Goal: Task Accomplishment & Management: Manage account settings

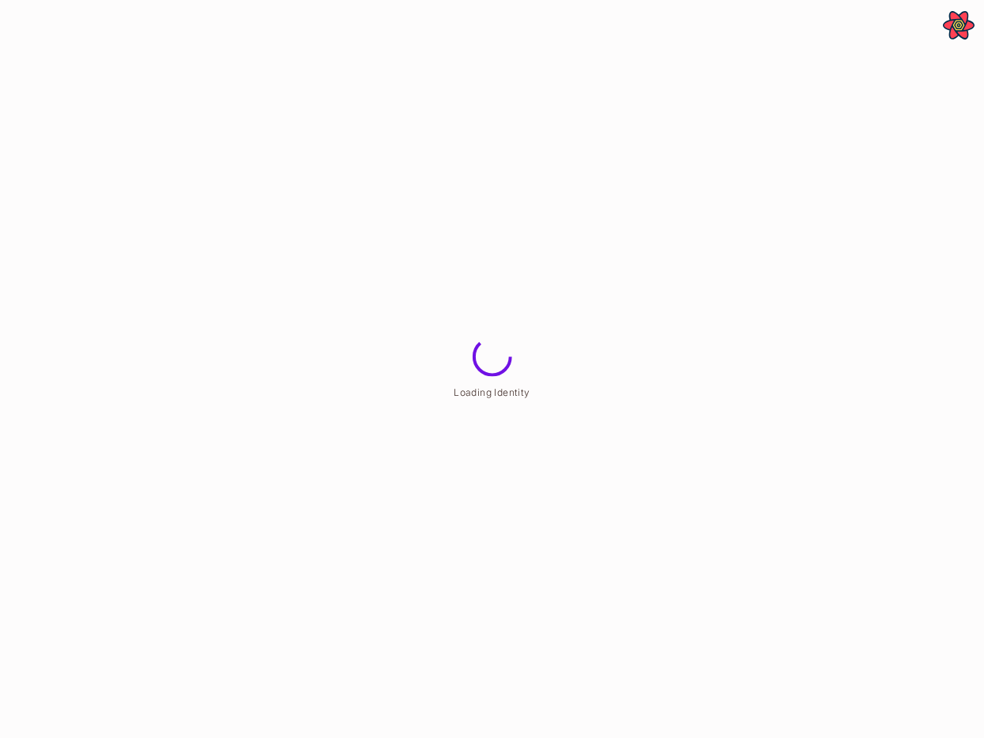
click at [833, 0] on html "**********" at bounding box center [492, 0] width 984 height 0
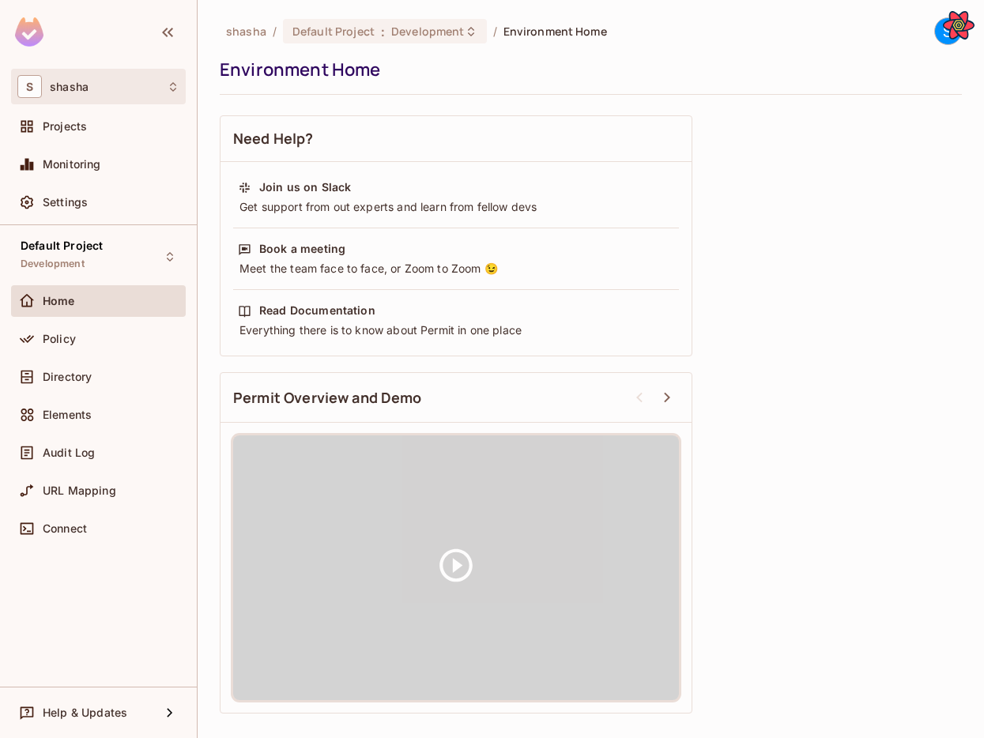
click at [111, 92] on div "S shasha" at bounding box center [98, 86] width 162 height 23
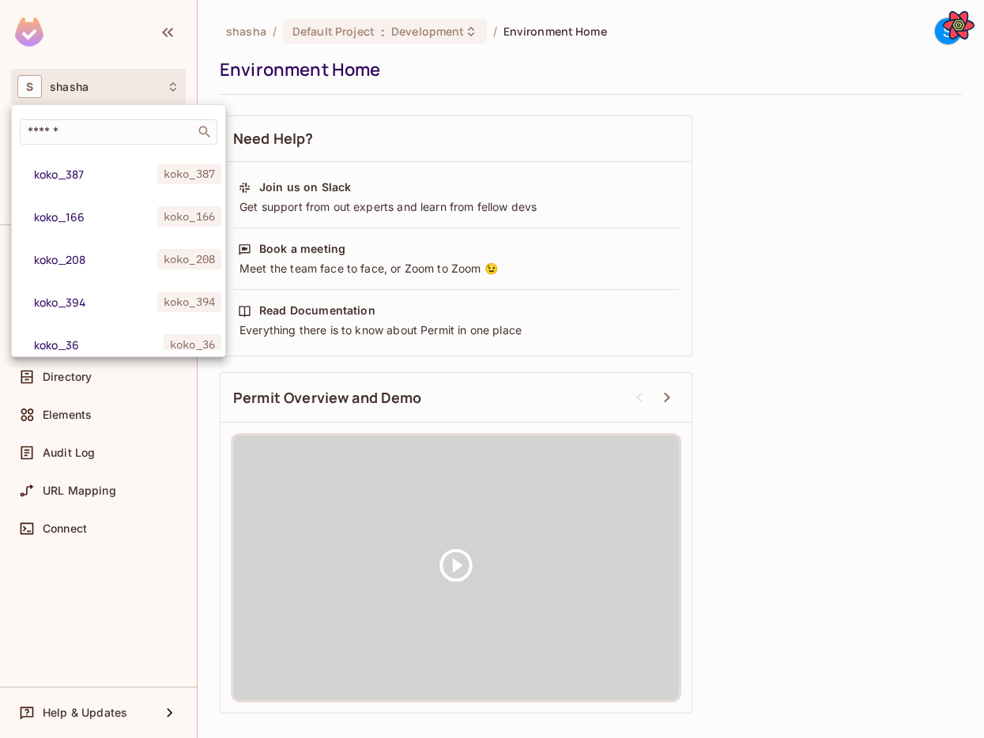
click at [111, 92] on div at bounding box center [492, 369] width 984 height 738
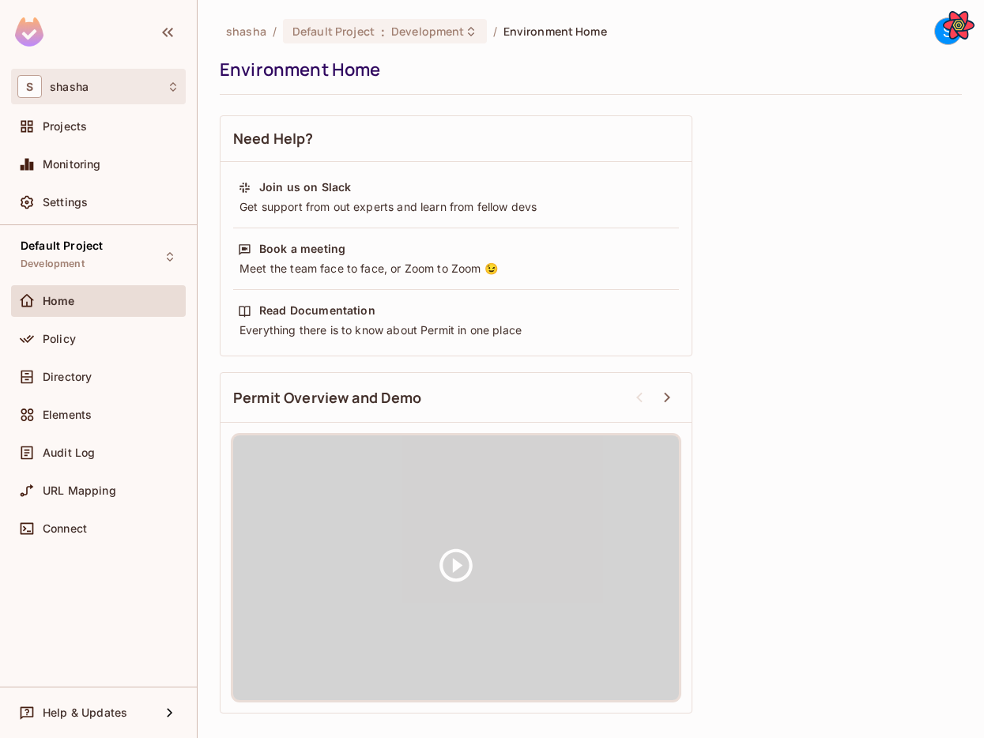
click at [111, 92] on div "S shasha" at bounding box center [98, 86] width 162 height 23
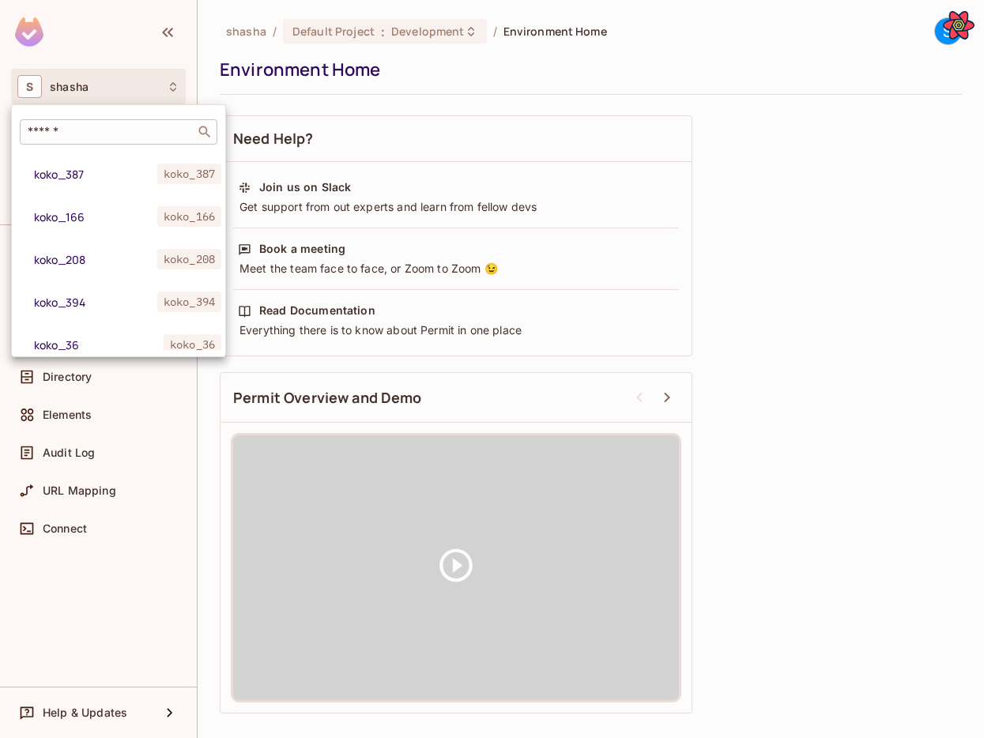
click at [103, 129] on input "text" at bounding box center [107, 132] width 166 height 16
click at [732, 141] on div at bounding box center [492, 369] width 984 height 738
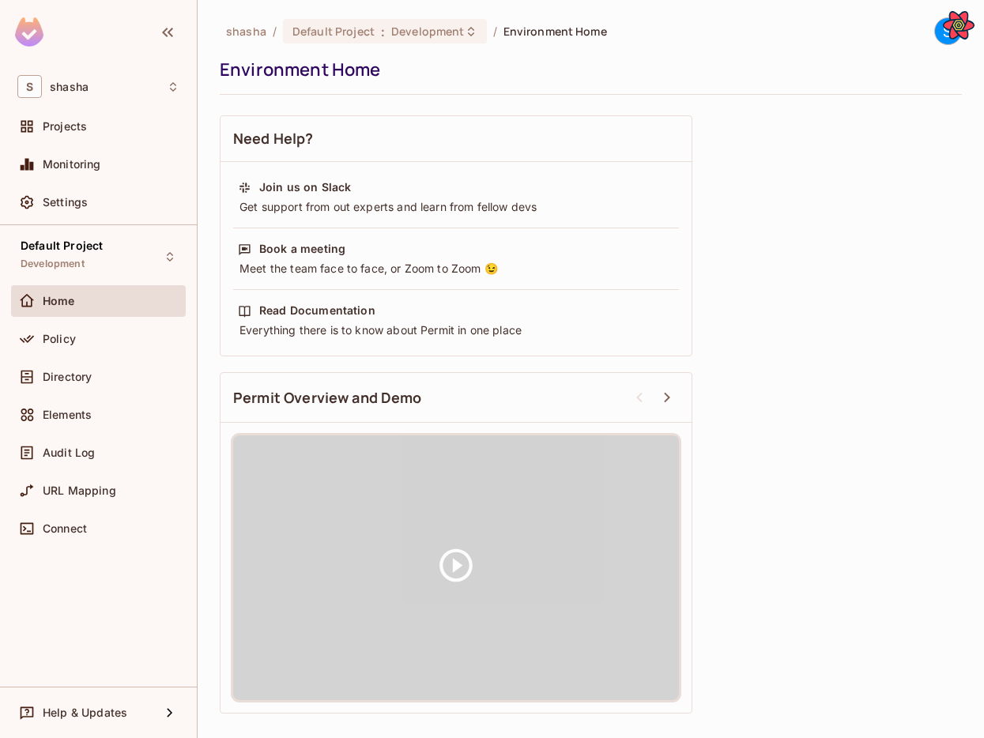
click at [935, 36] on div "S" at bounding box center [948, 31] width 28 height 28
click at [848, 128] on icon at bounding box center [842, 130] width 16 height 16
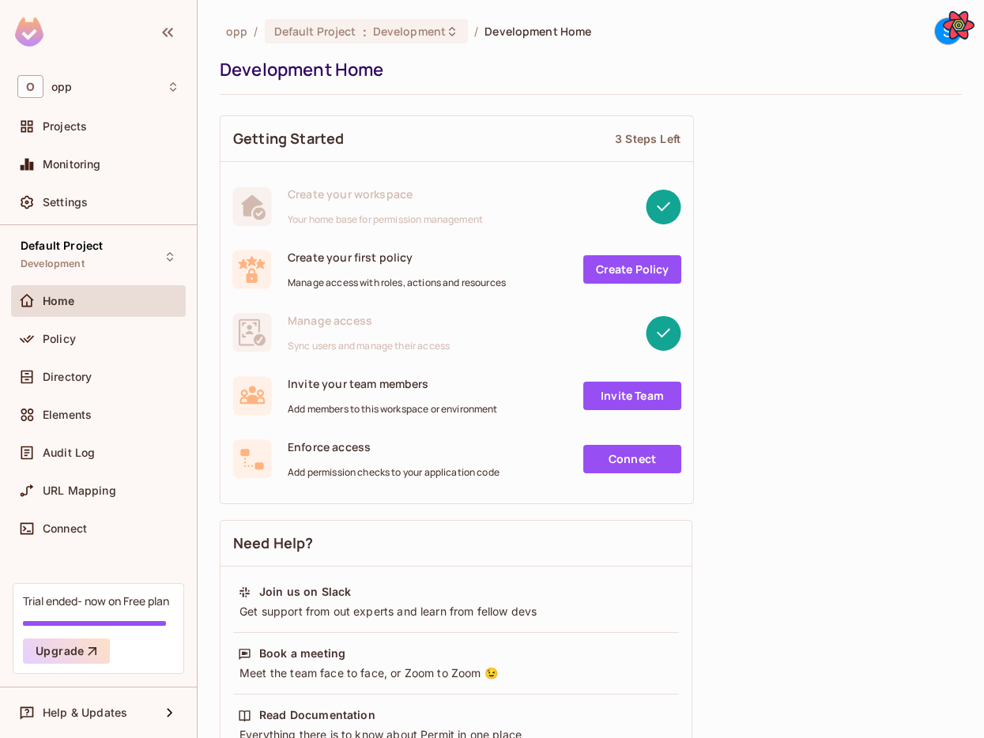
click at [937, 37] on div "S" at bounding box center [948, 31] width 28 height 28
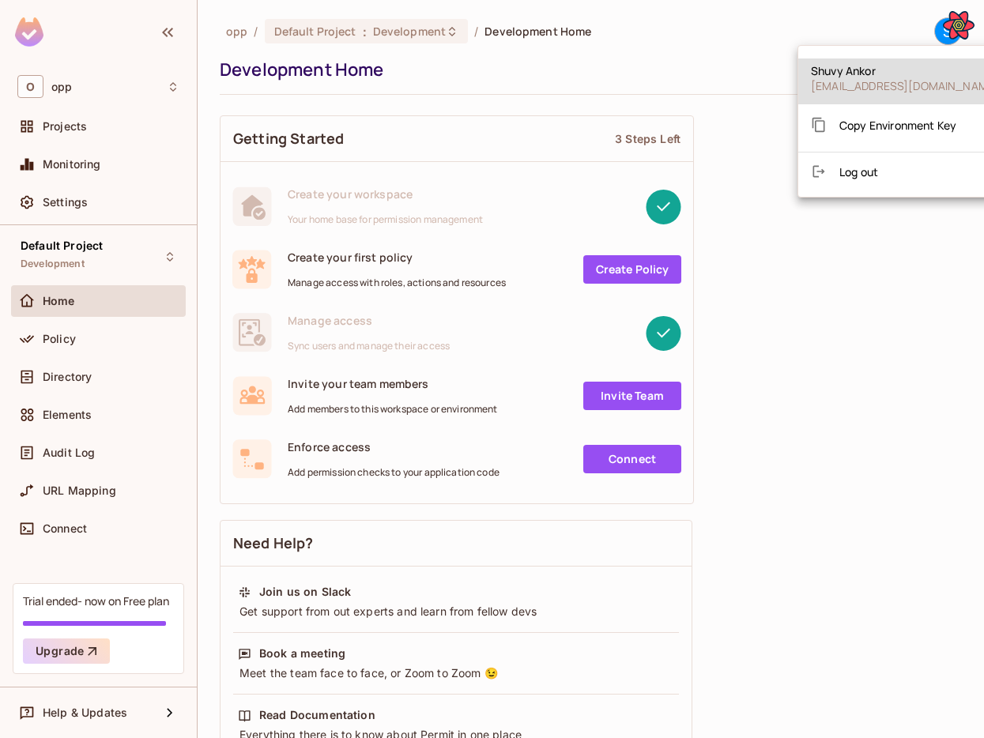
click at [875, 29] on div at bounding box center [492, 369] width 984 height 738
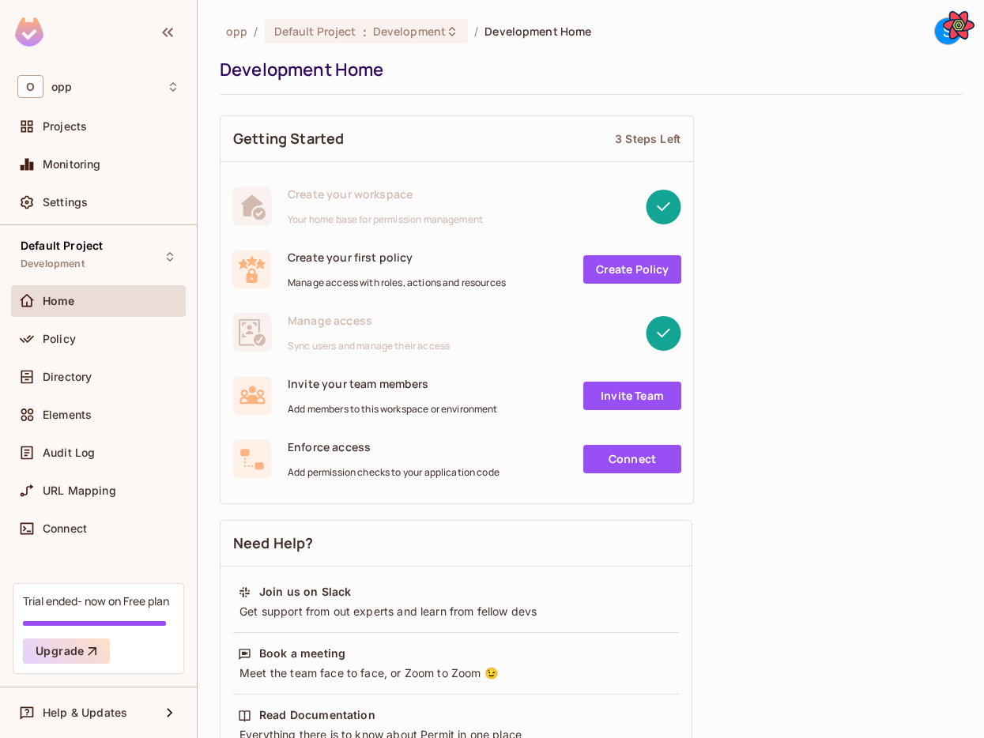
click at [937, 40] on div "S" at bounding box center [948, 31] width 28 height 28
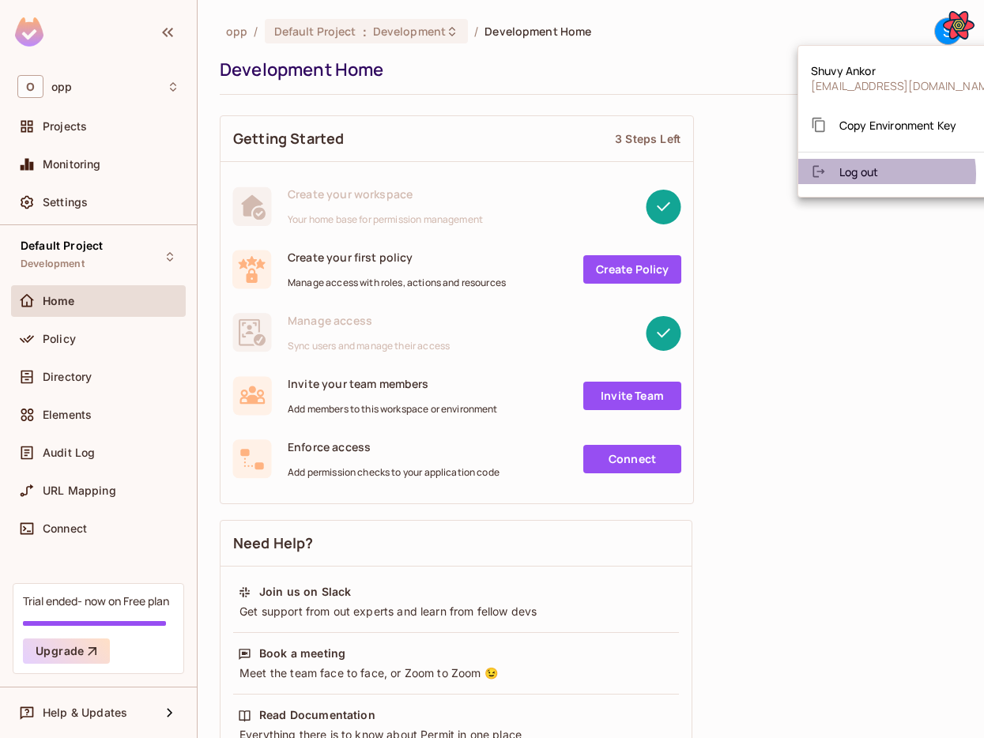
click at [886, 174] on li "Log out" at bounding box center [904, 171] width 213 height 25
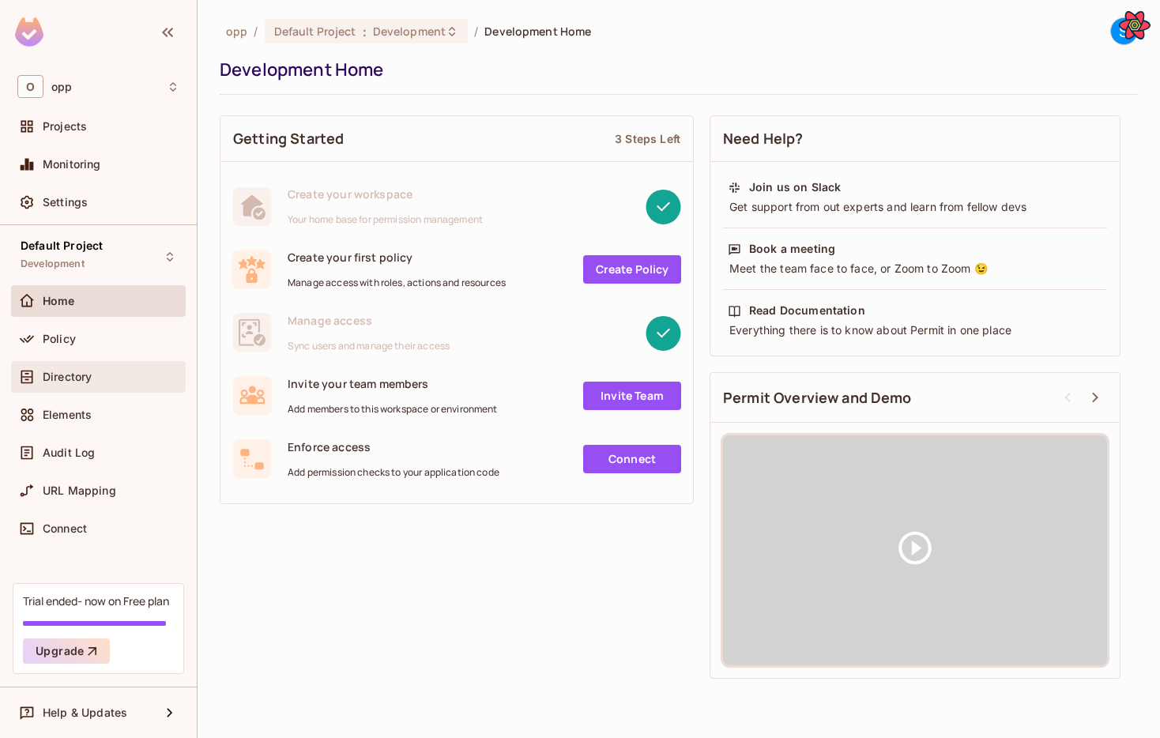
click at [52, 389] on div "Directory" at bounding box center [98, 377] width 175 height 32
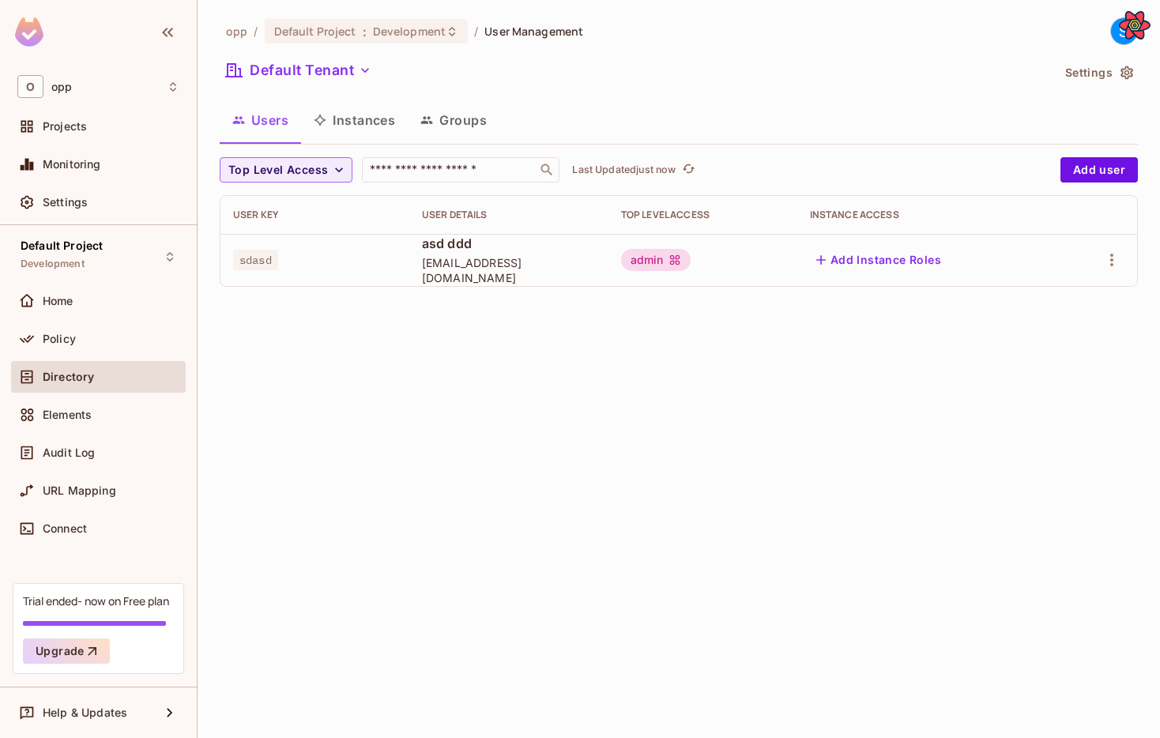
click at [468, 123] on button "Groups" at bounding box center [454, 119] width 92 height 39
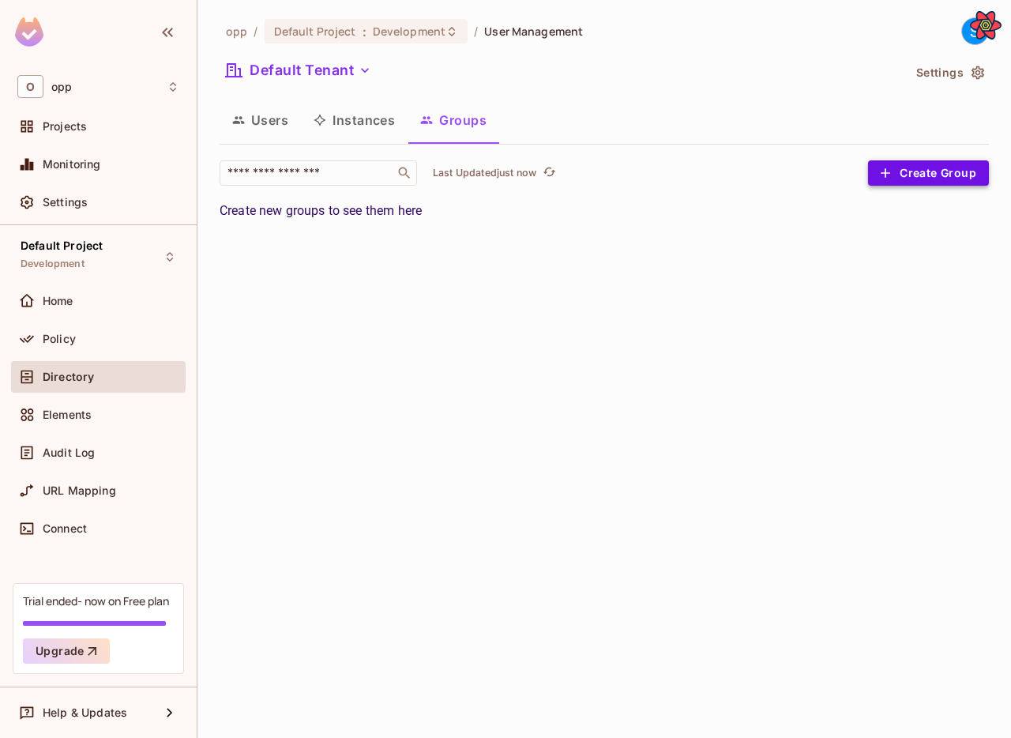
click at [933, 171] on button "Create Group" at bounding box center [928, 172] width 121 height 25
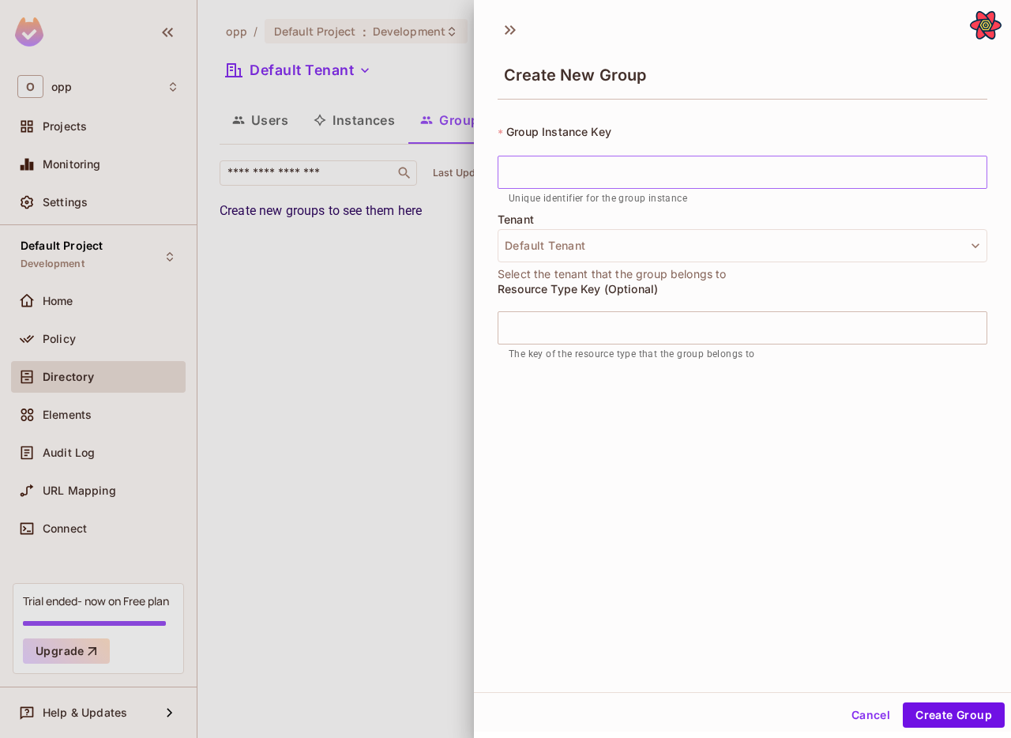
click at [890, 177] on input "text" at bounding box center [743, 172] width 490 height 33
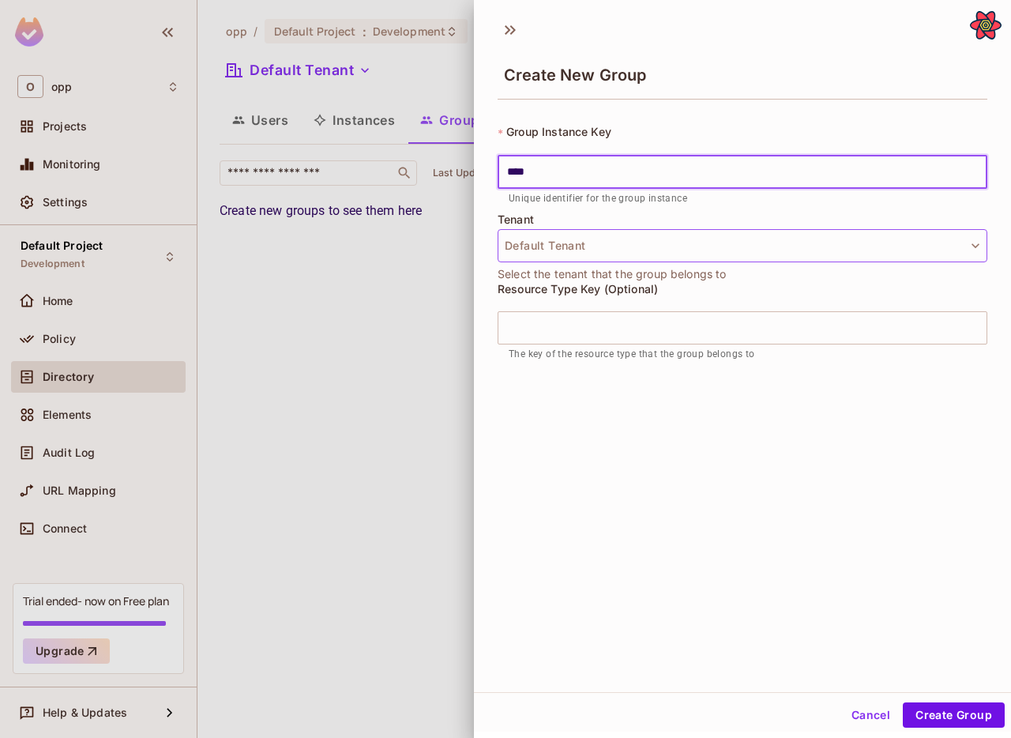
type input "****"
click at [846, 245] on button "Default Tenant" at bounding box center [743, 245] width 490 height 33
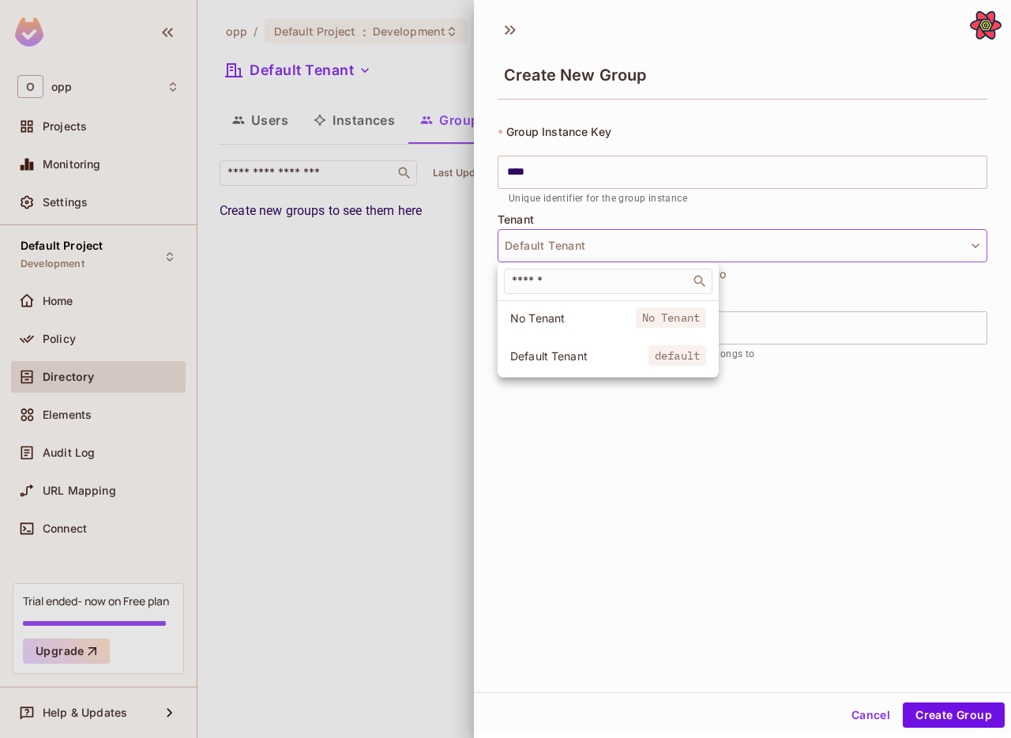
click at [845, 246] on div at bounding box center [505, 369] width 1011 height 738
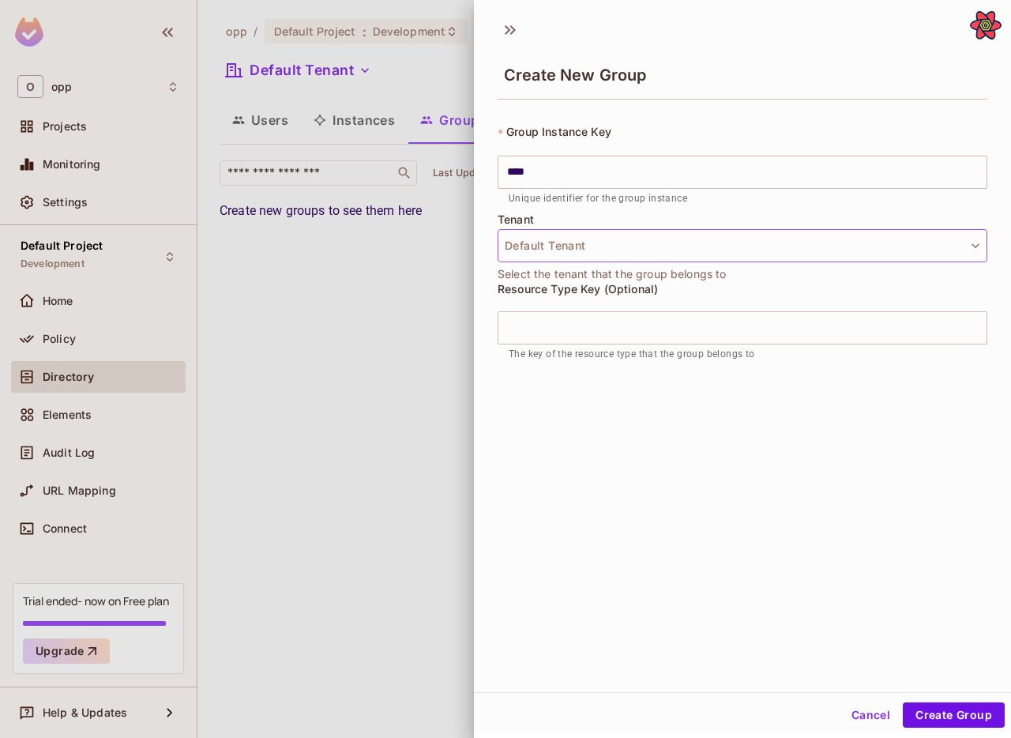
click at [798, 258] on button "Default Tenant" at bounding box center [743, 245] width 490 height 33
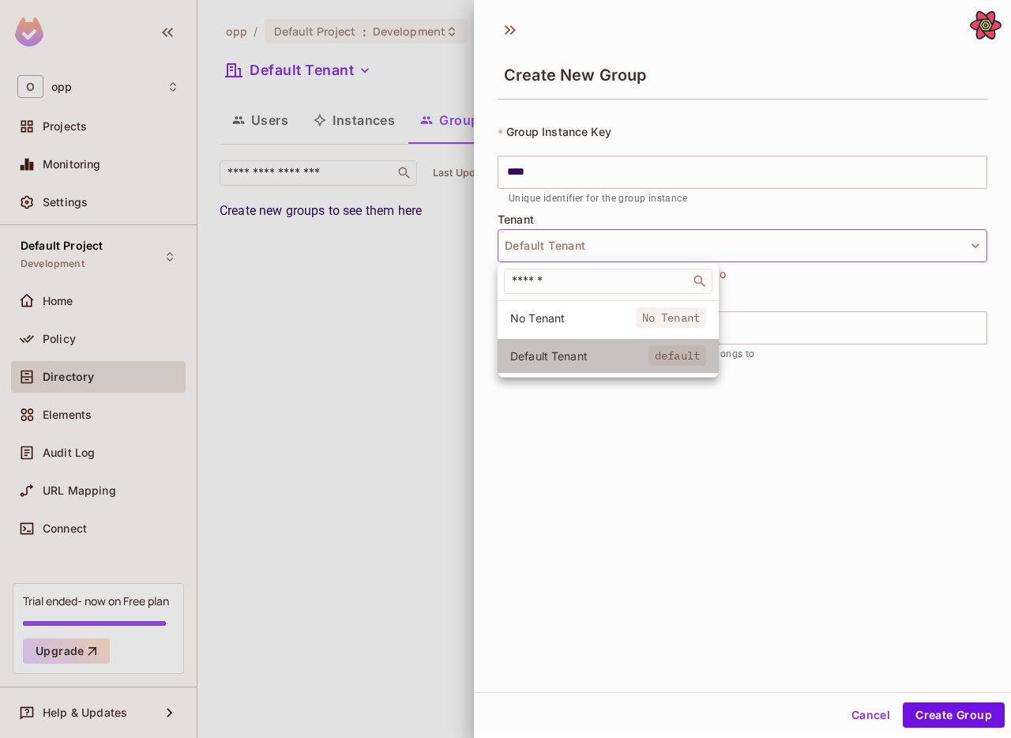
click at [574, 363] on li "Default Tenant default" at bounding box center [608, 356] width 221 height 34
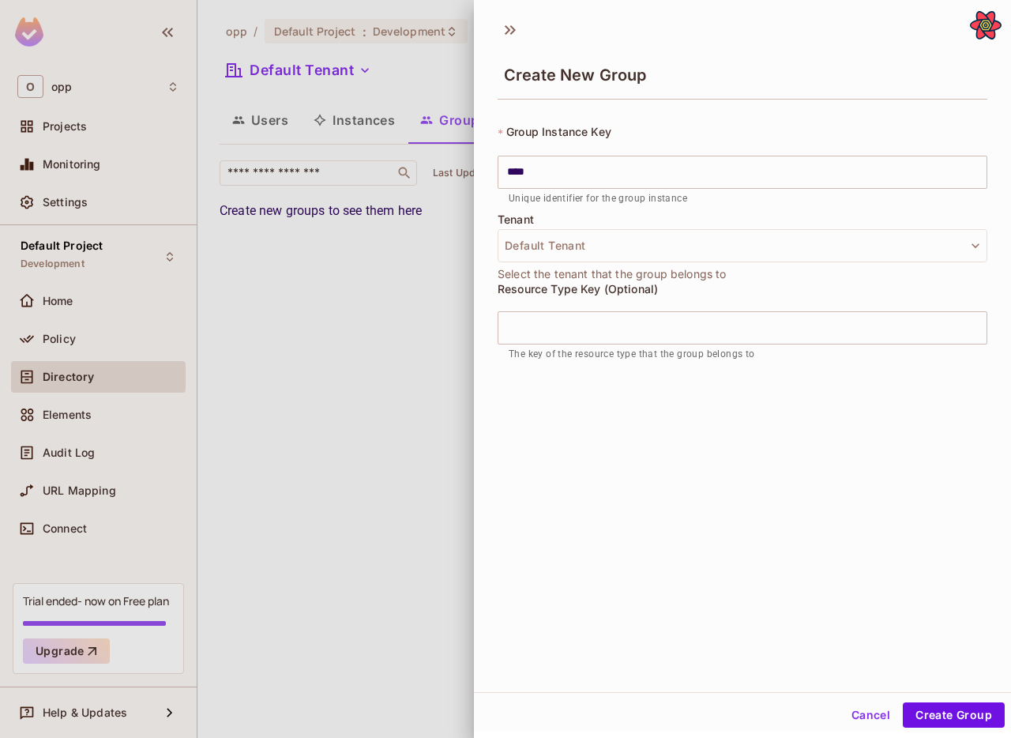
click at [659, 305] on div "Resource Type Key (Optional) ​ The key of the resource type that the group belo…" at bounding box center [743, 326] width 490 height 86
click at [684, 331] on input "text" at bounding box center [743, 327] width 490 height 33
click at [946, 716] on button "Create Group" at bounding box center [954, 714] width 102 height 25
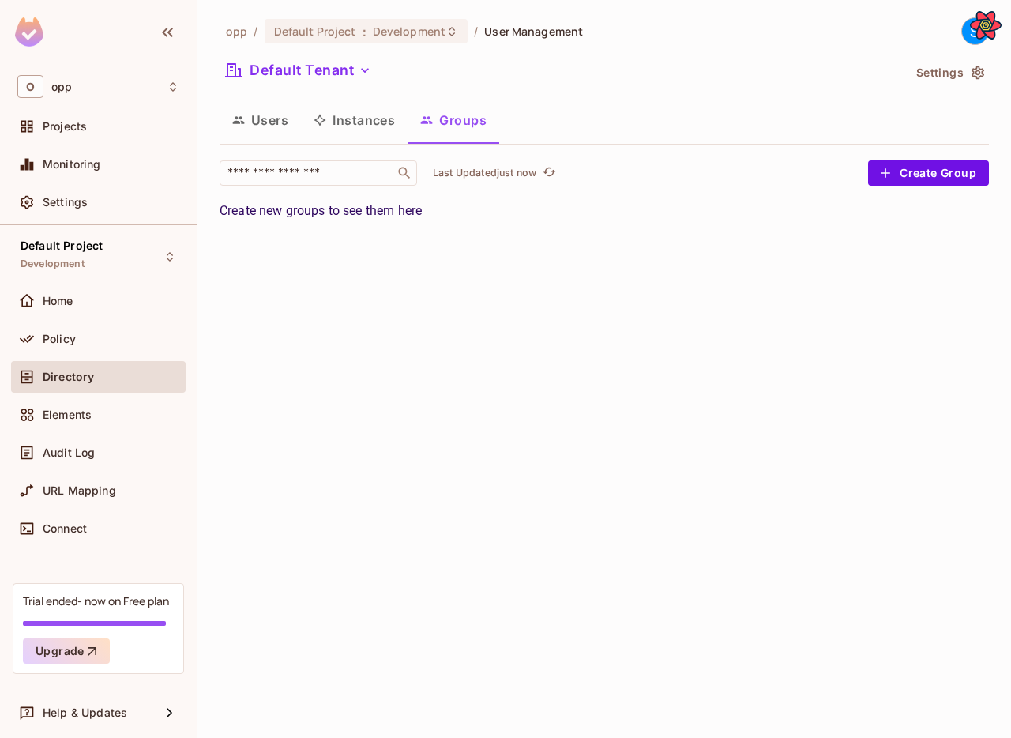
click at [354, 133] on button "Instances" at bounding box center [354, 119] width 107 height 39
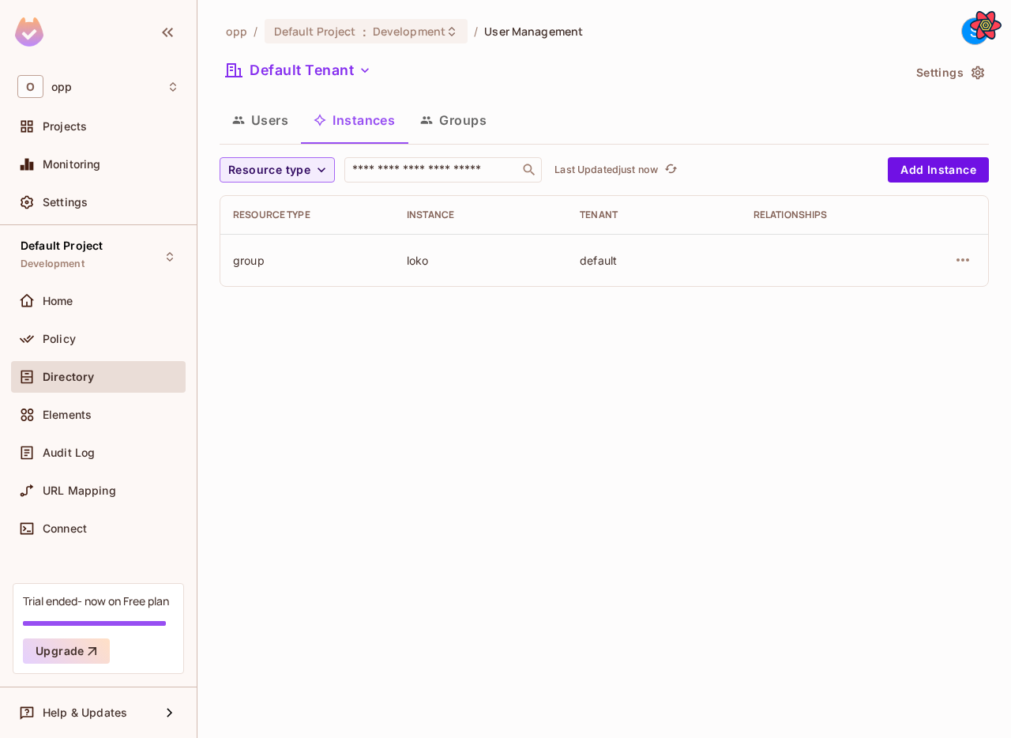
click at [434, 130] on button "Groups" at bounding box center [454, 119] width 92 height 39
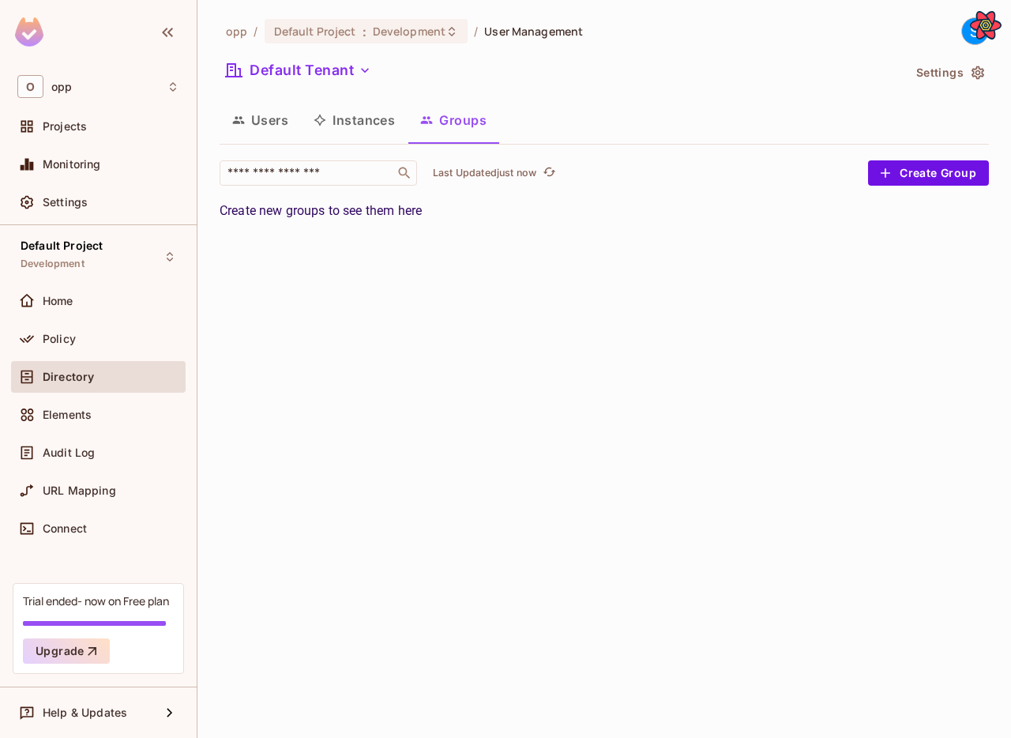
click at [377, 115] on button "Instances" at bounding box center [354, 119] width 107 height 39
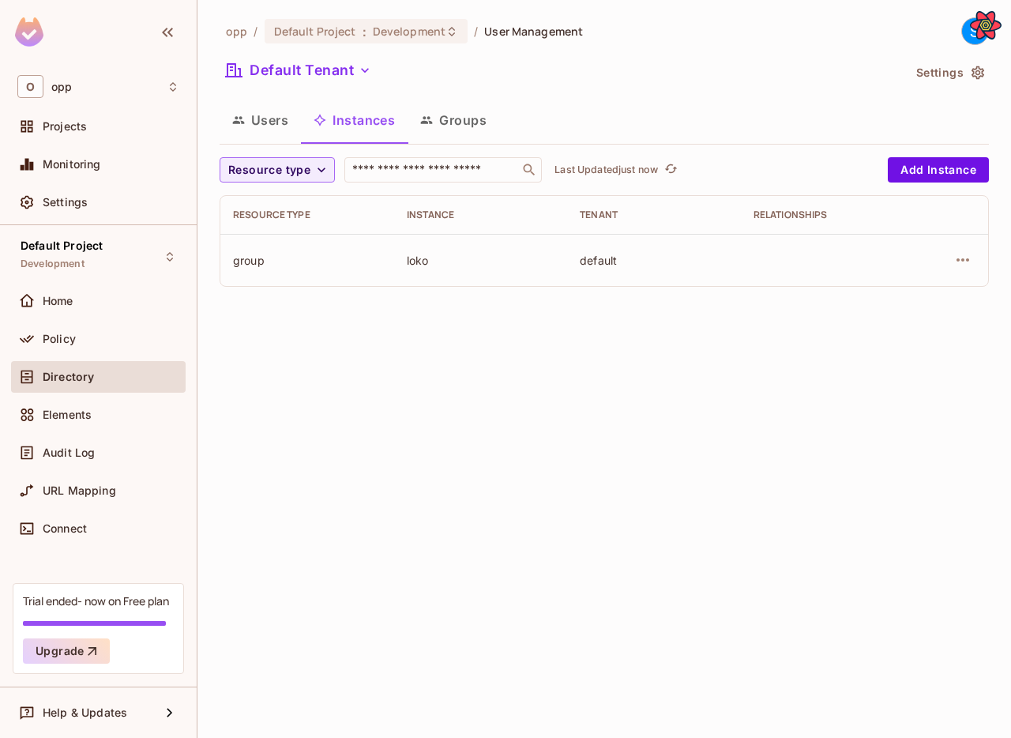
click at [298, 115] on button "Users" at bounding box center [260, 119] width 81 height 39
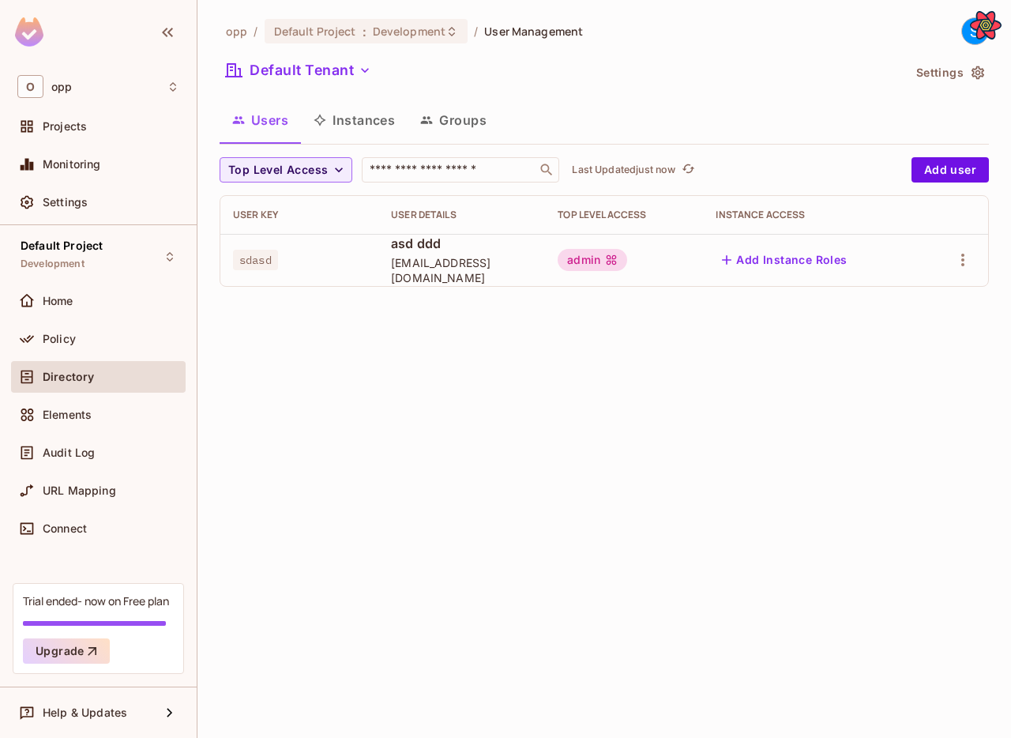
click at [432, 132] on button "Groups" at bounding box center [454, 119] width 92 height 39
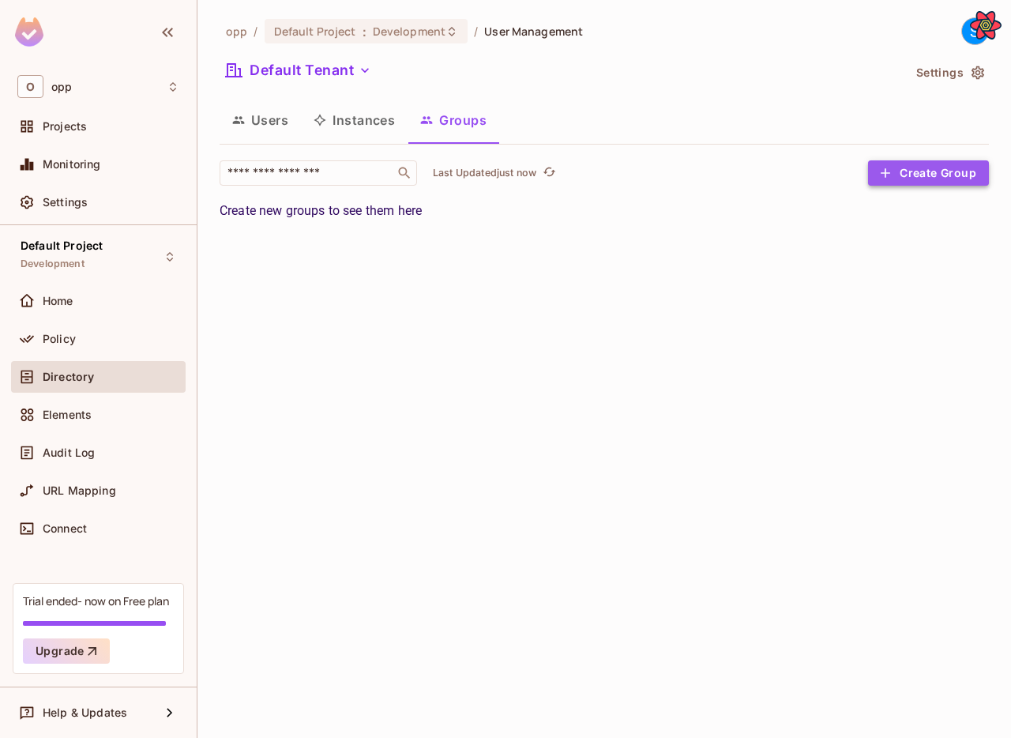
click at [874, 181] on button "Create Group" at bounding box center [928, 172] width 121 height 25
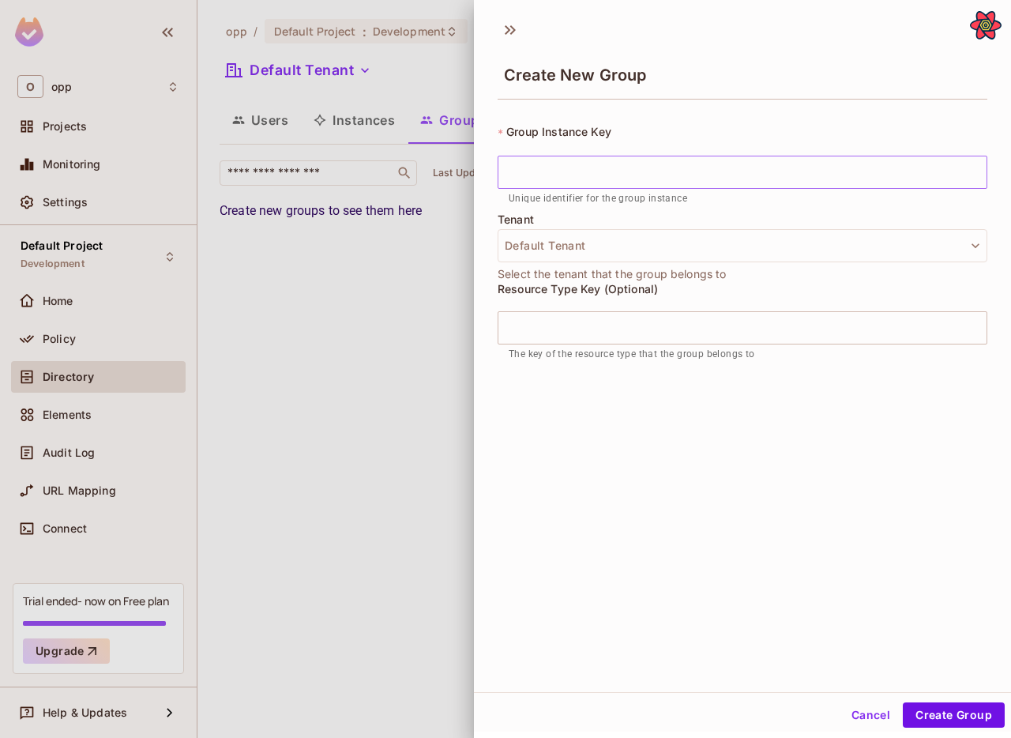
click at [766, 166] on input "text" at bounding box center [743, 172] width 490 height 33
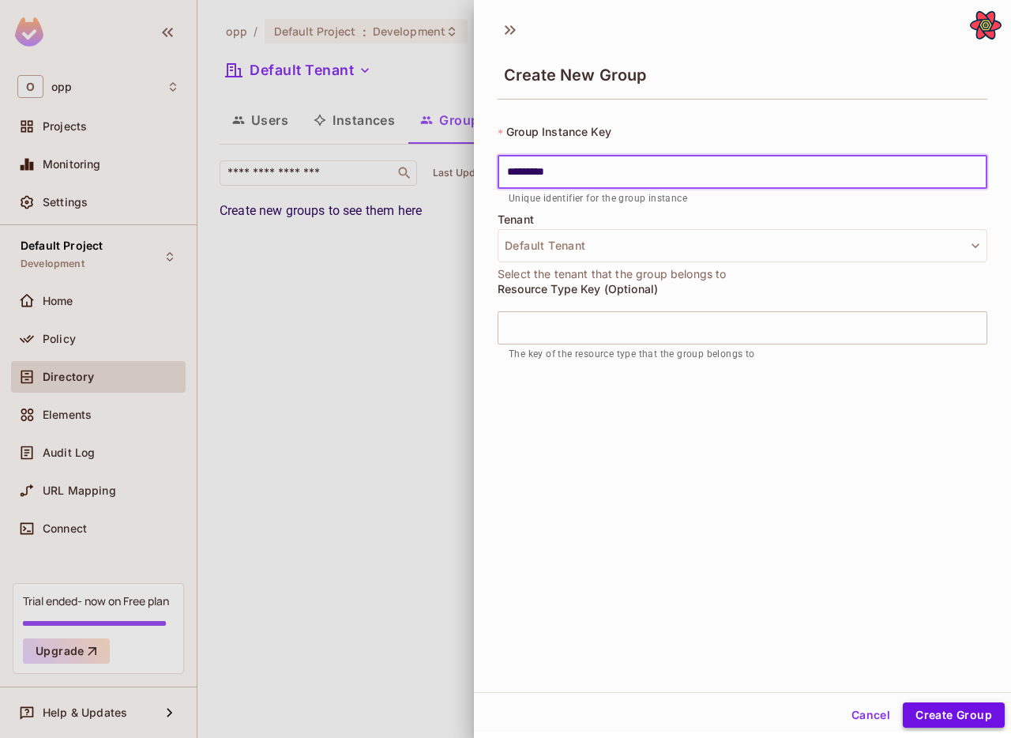
type input "*********"
click at [969, 716] on button "Create Group" at bounding box center [954, 714] width 102 height 25
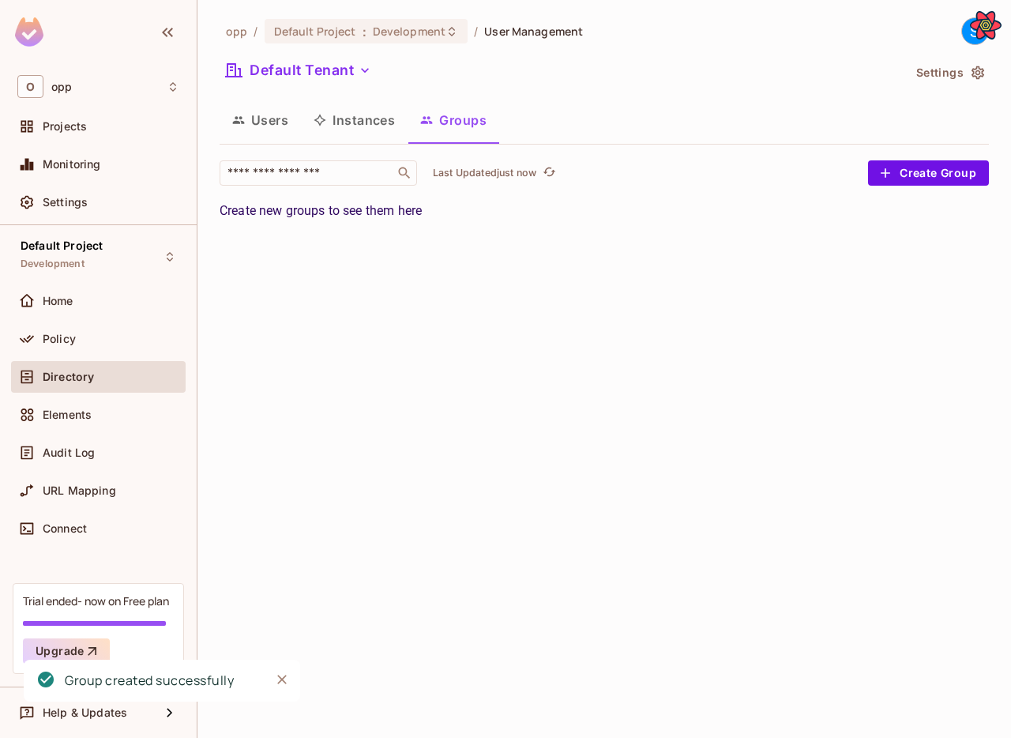
click at [348, 120] on button "Instances" at bounding box center [354, 119] width 107 height 39
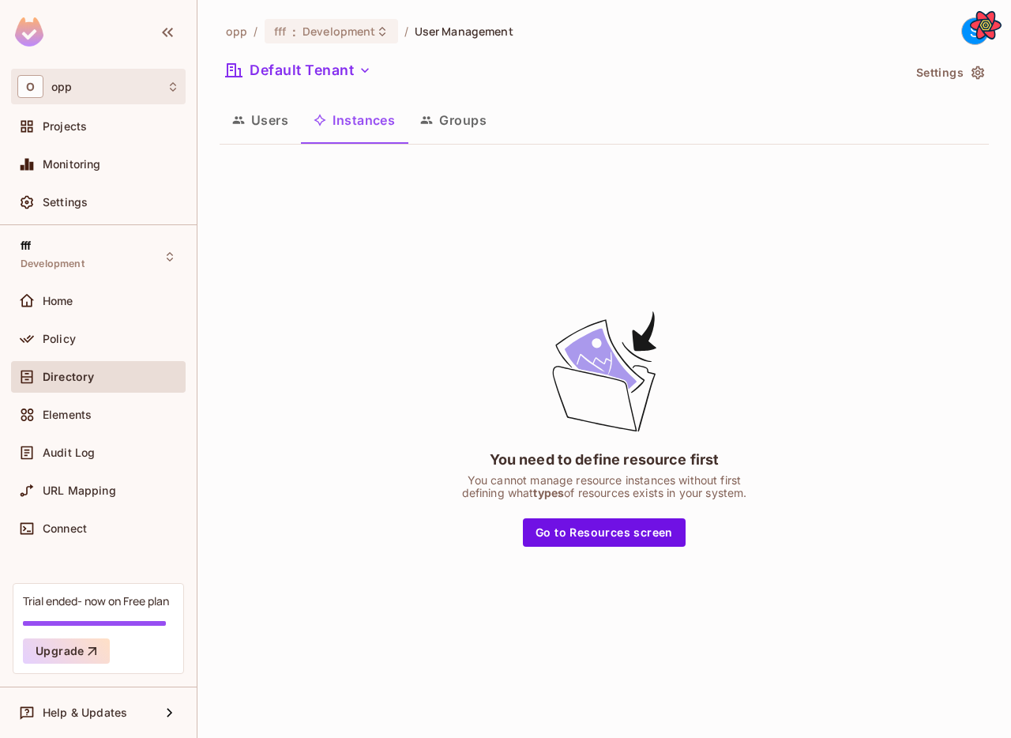
click at [118, 92] on div "O opp" at bounding box center [98, 86] width 162 height 23
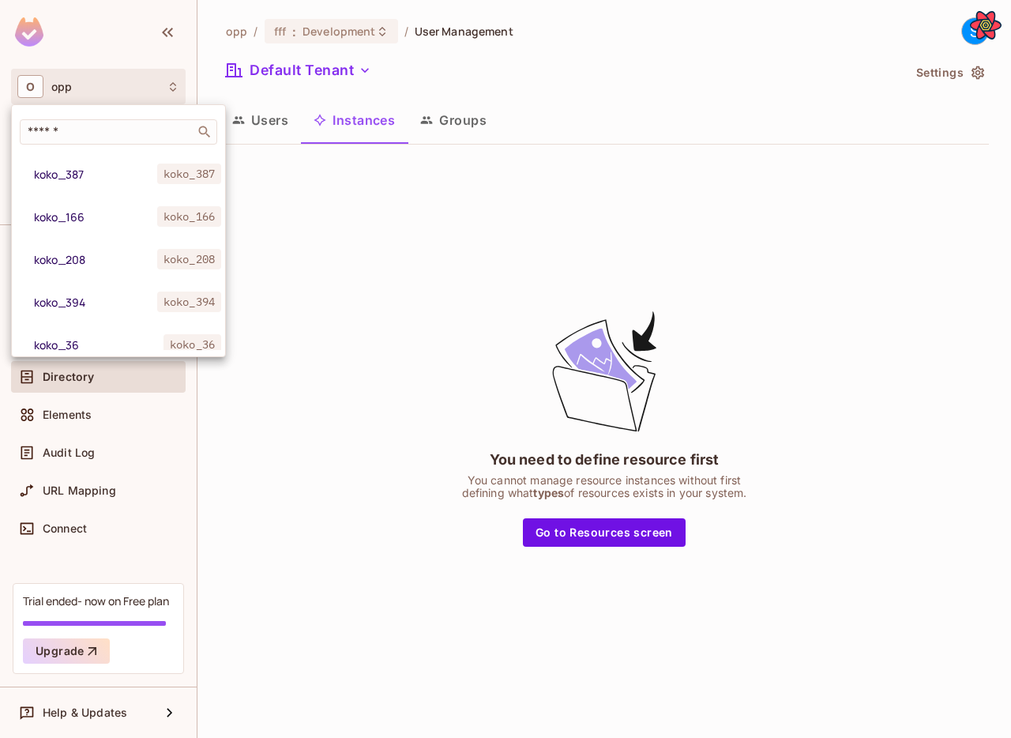
click at [348, 171] on div at bounding box center [505, 369] width 1011 height 738
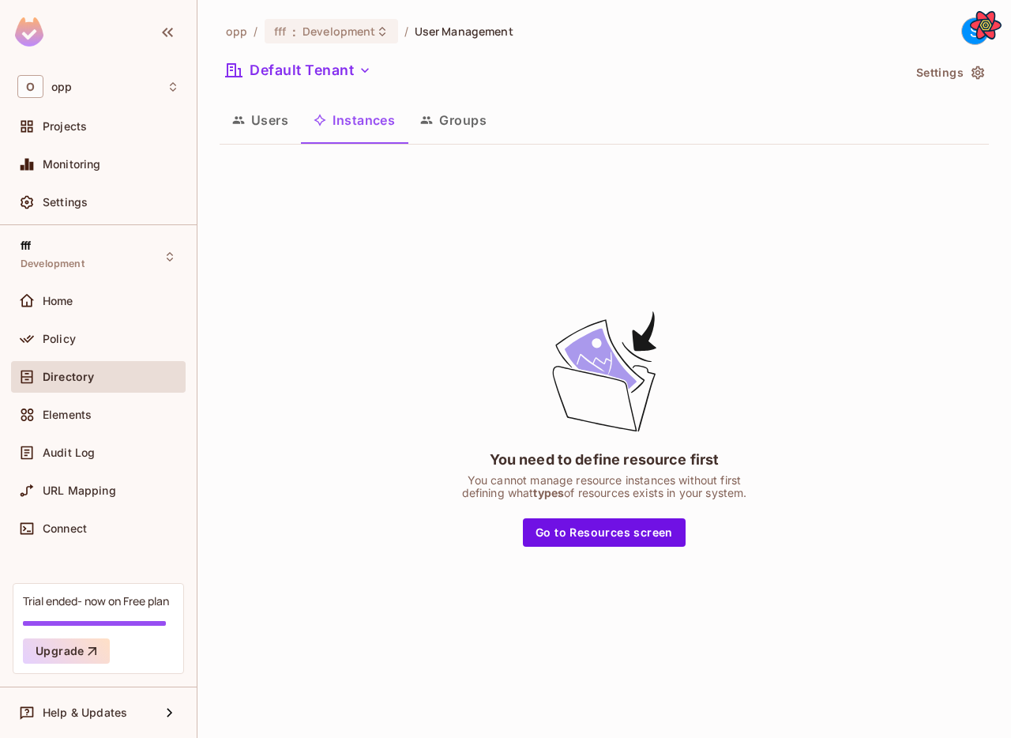
click at [285, 126] on button "Users" at bounding box center [260, 119] width 81 height 39
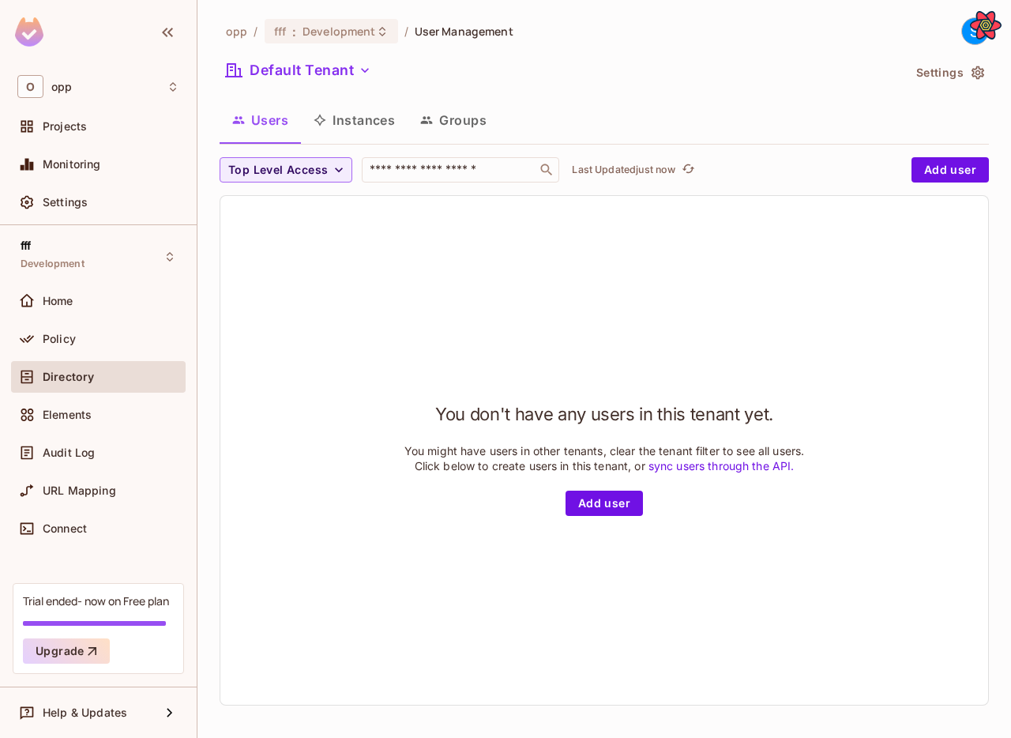
click at [472, 118] on button "Groups" at bounding box center [454, 119] width 92 height 39
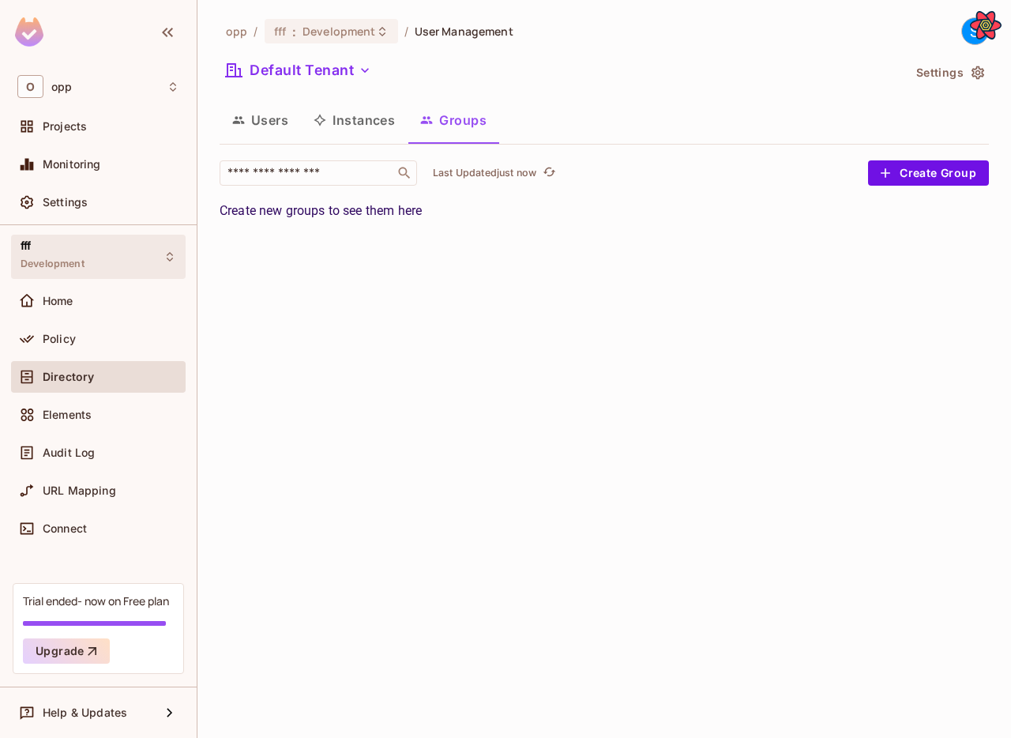
click at [128, 273] on div "fff Development" at bounding box center [98, 256] width 175 height 43
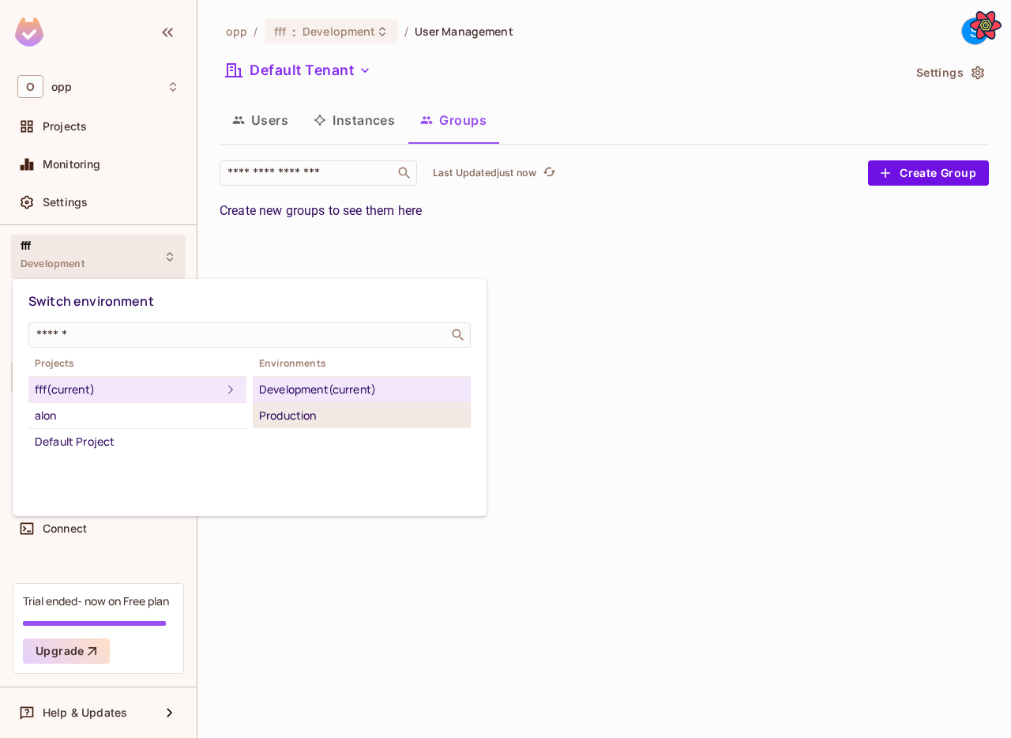
click at [285, 420] on div "Production" at bounding box center [361, 415] width 205 height 19
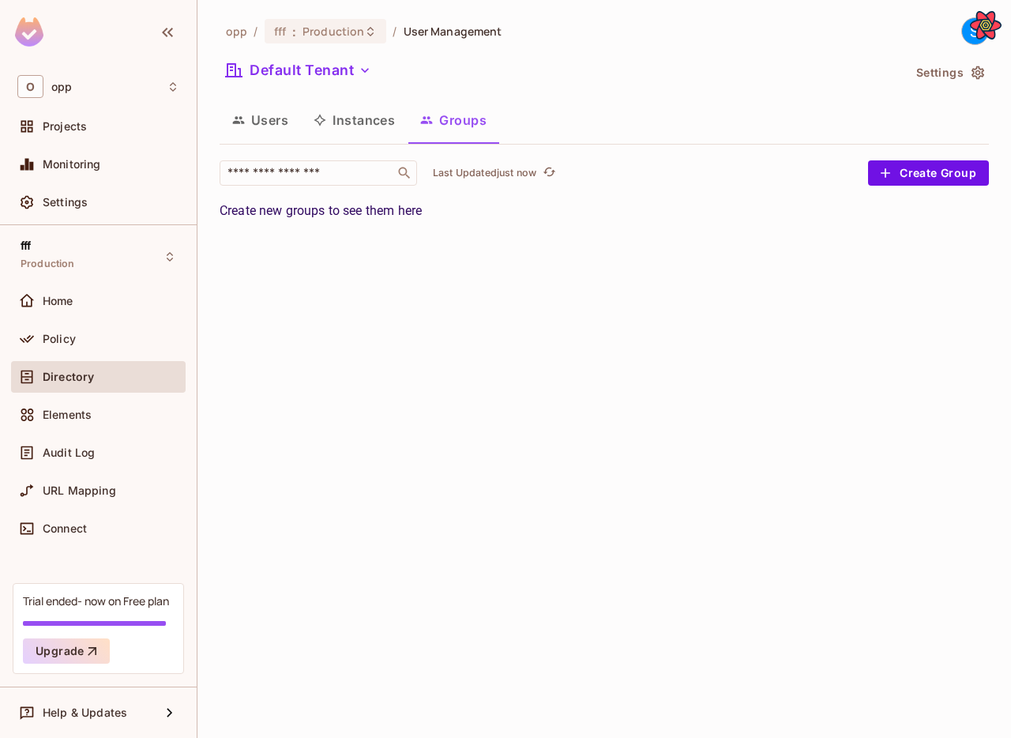
click at [351, 134] on button "Instances" at bounding box center [354, 119] width 107 height 39
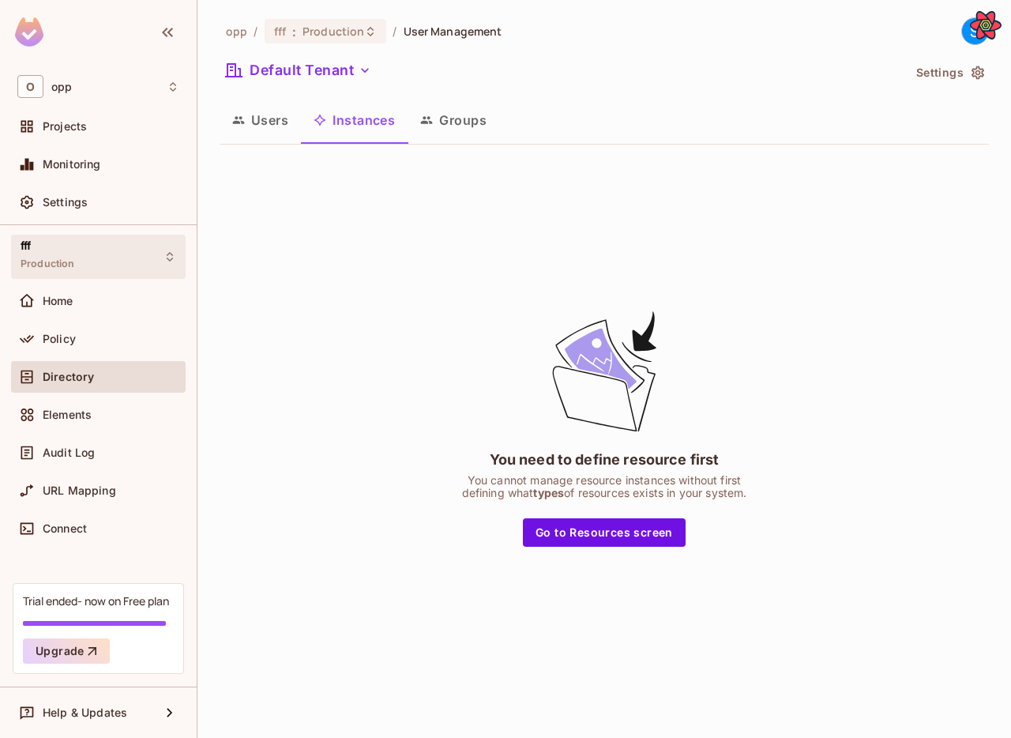
click at [88, 246] on div "fff Production" at bounding box center [98, 256] width 175 height 43
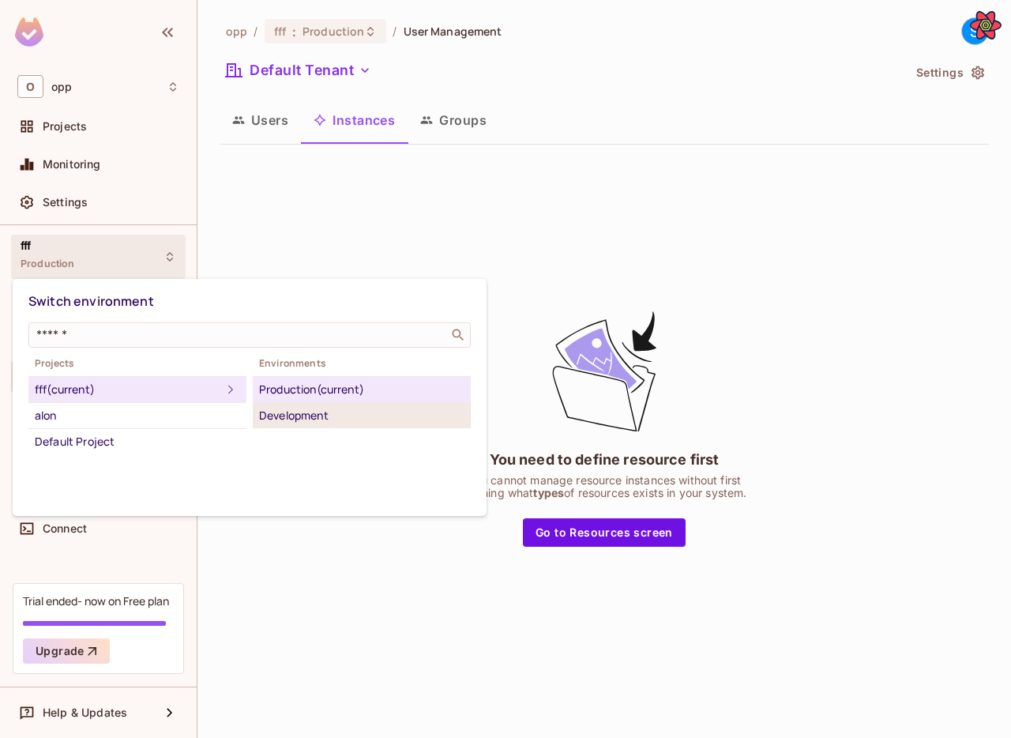
click at [339, 419] on div "Development" at bounding box center [361, 415] width 205 height 19
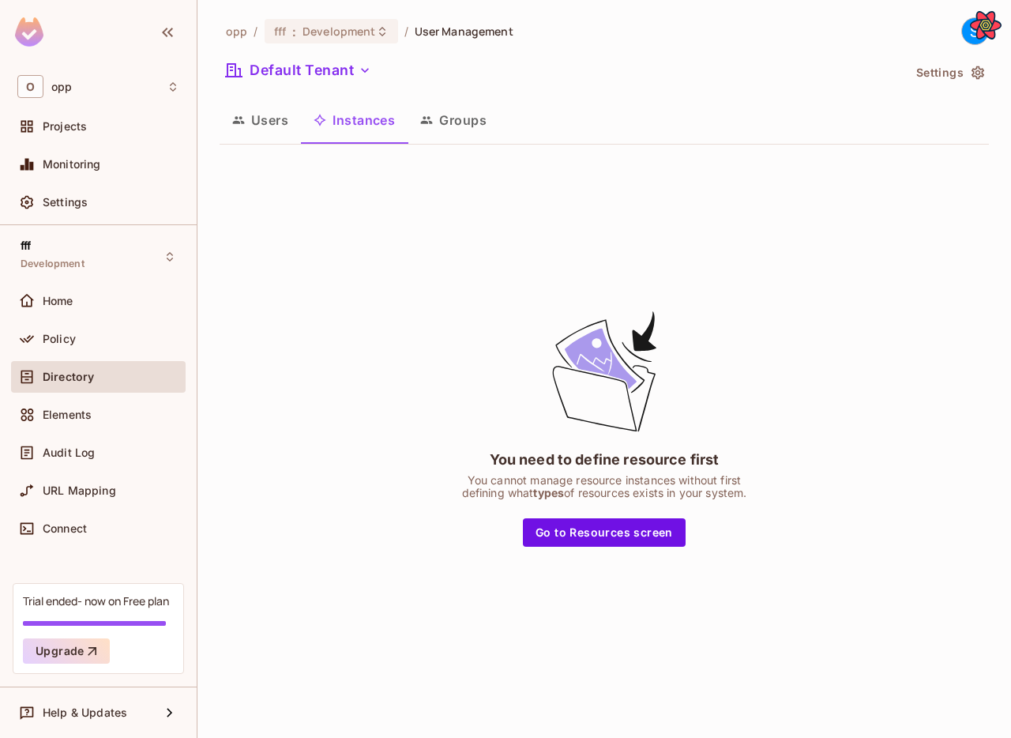
click at [475, 105] on button "Groups" at bounding box center [454, 119] width 92 height 39
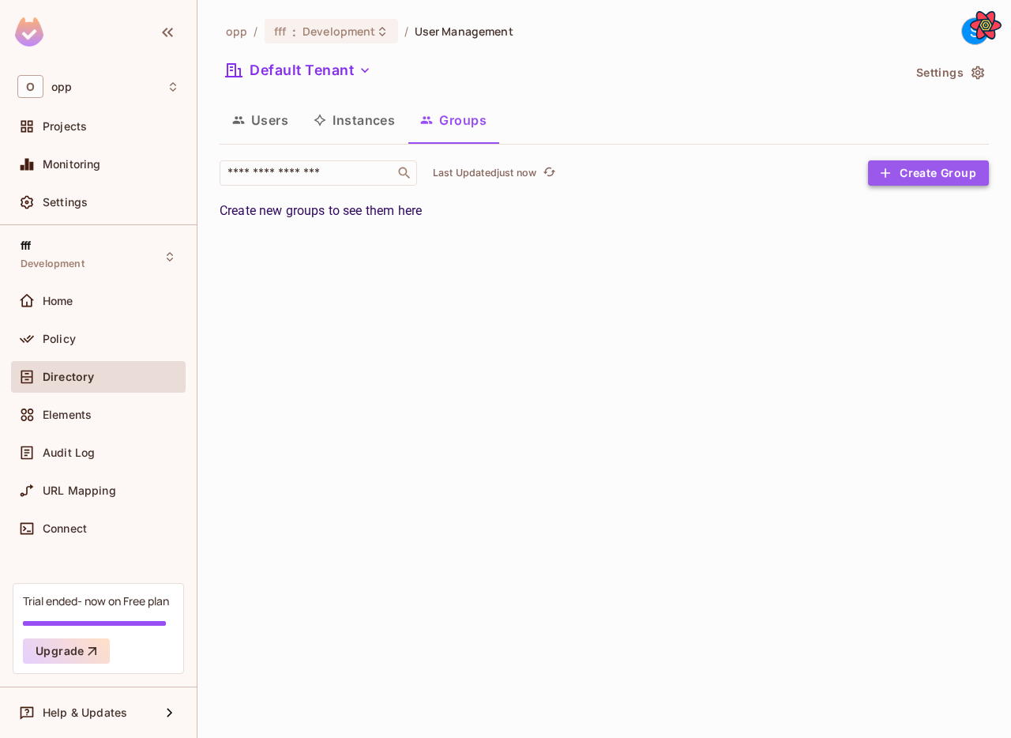
click at [969, 172] on button "Create Group" at bounding box center [928, 172] width 121 height 25
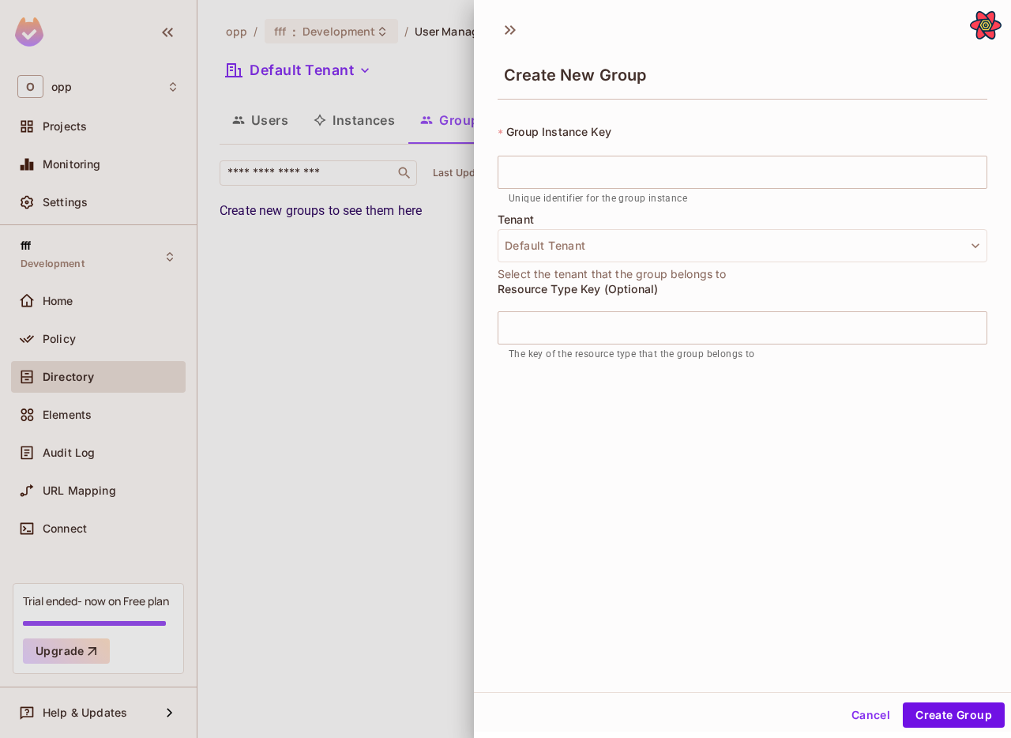
click at [911, 152] on div "* Group Instance Key ​ Unique identifier for the group instance" at bounding box center [743, 168] width 490 height 89
click at [908, 168] on input "text" at bounding box center [743, 172] width 490 height 33
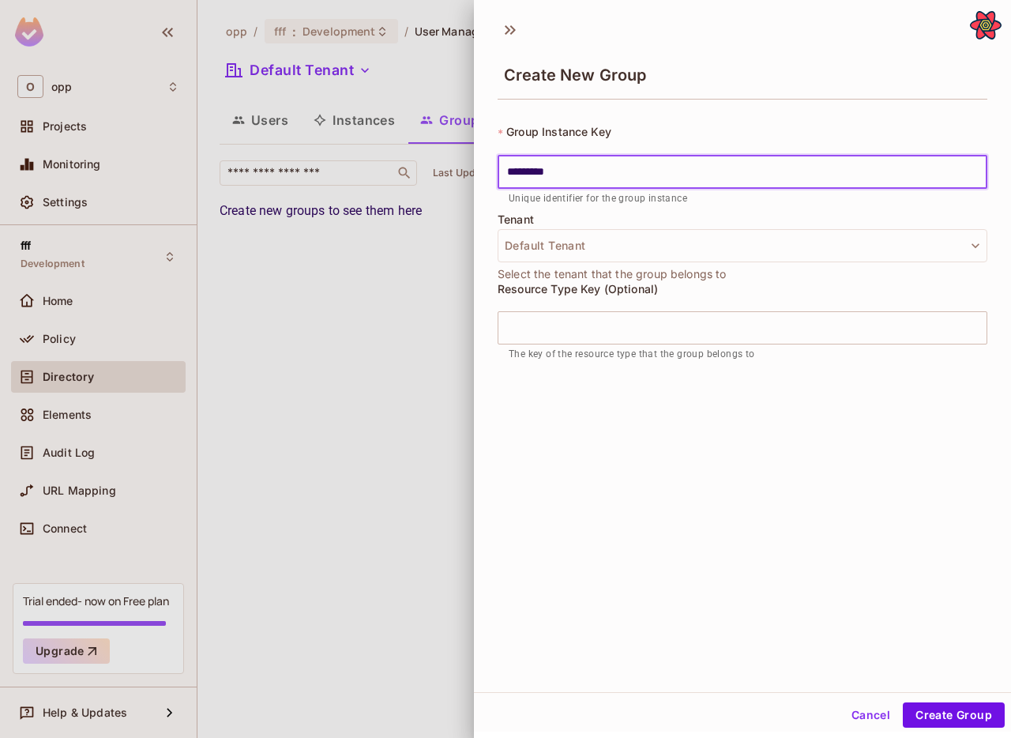
type input "*********"
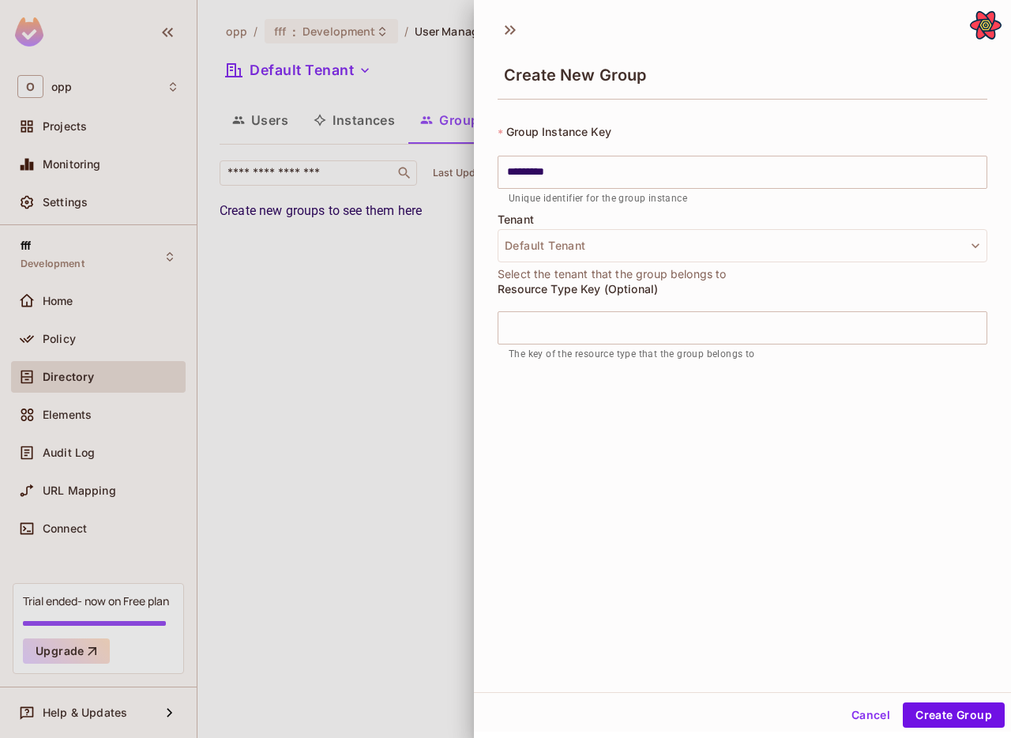
click at [987, 411] on div "Create New Group * Group Instance Key ********* ​ Unique identifier for the gro…" at bounding box center [742, 351] width 537 height 681
click at [957, 722] on button "Create Group" at bounding box center [954, 714] width 102 height 25
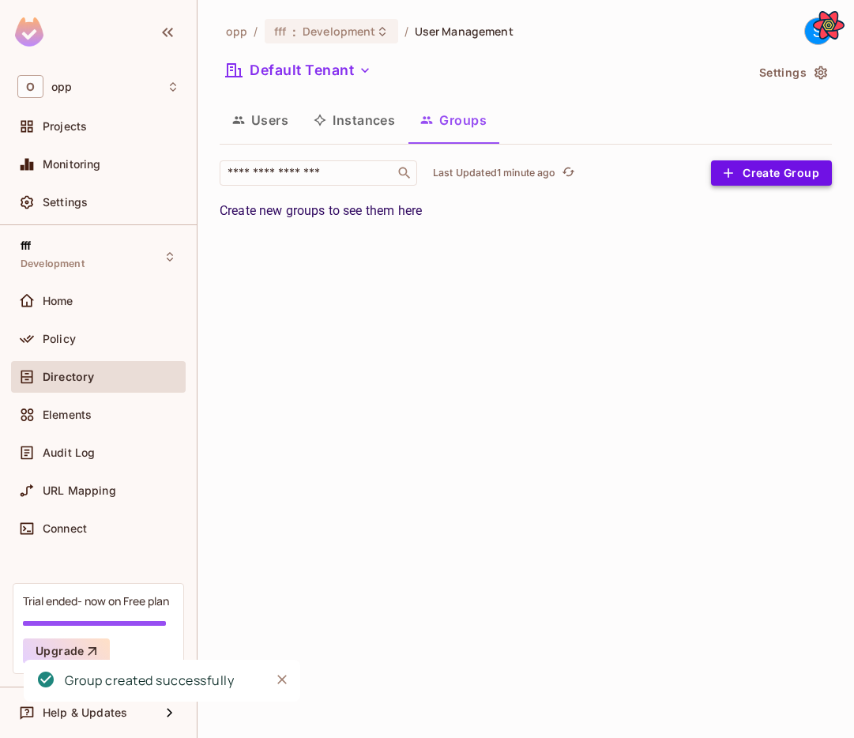
click at [786, 182] on button "Create Group" at bounding box center [771, 172] width 121 height 25
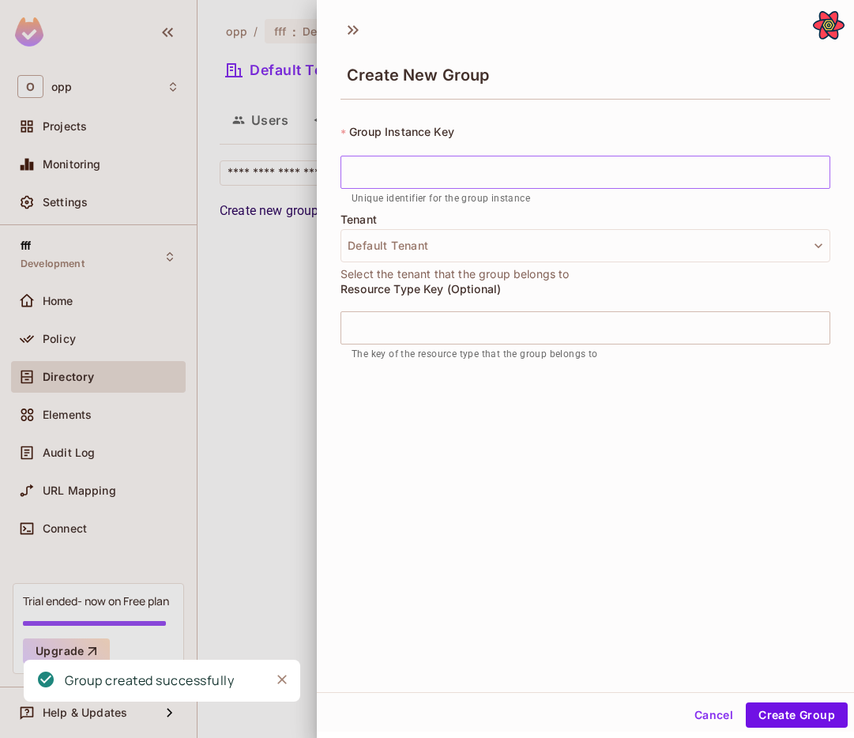
click at [690, 183] on input "text" at bounding box center [585, 172] width 490 height 33
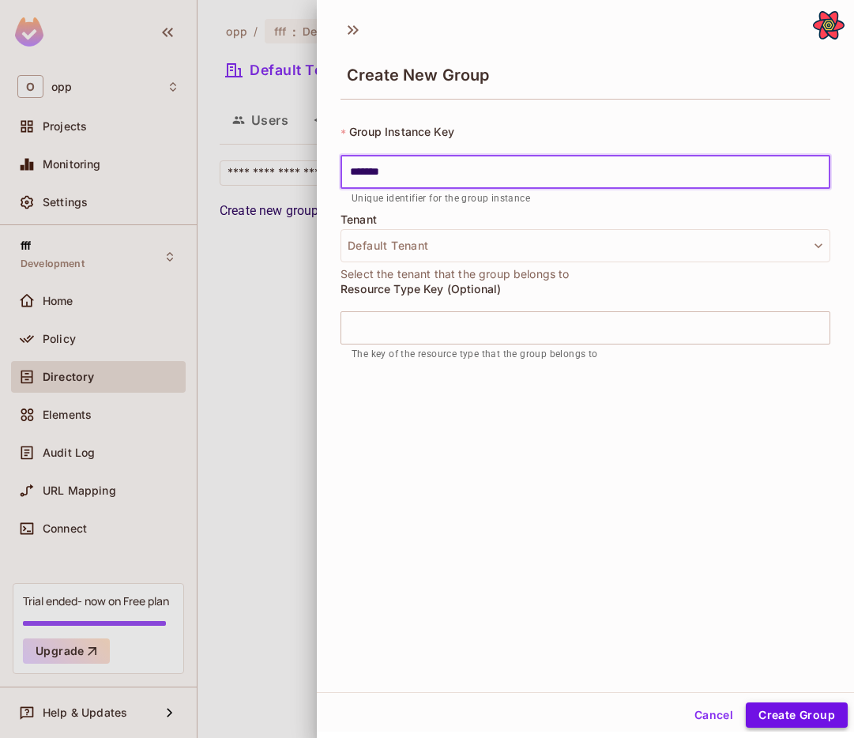
type input "*******"
click at [811, 715] on button "Create Group" at bounding box center [797, 714] width 102 height 25
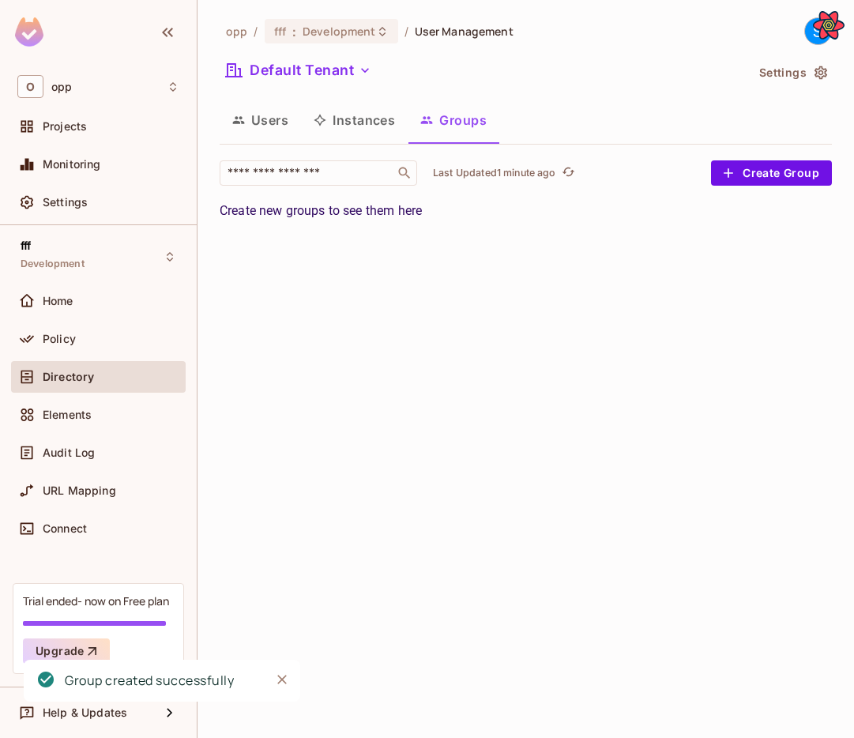
click at [384, 126] on button "Instances" at bounding box center [354, 119] width 107 height 39
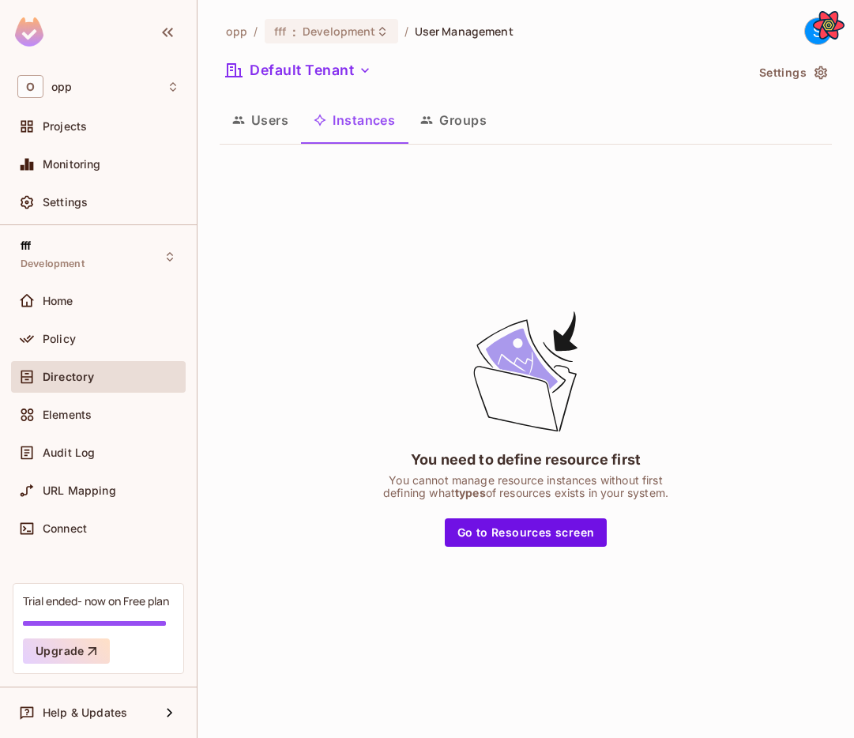
click at [276, 126] on button "Users" at bounding box center [260, 119] width 81 height 39
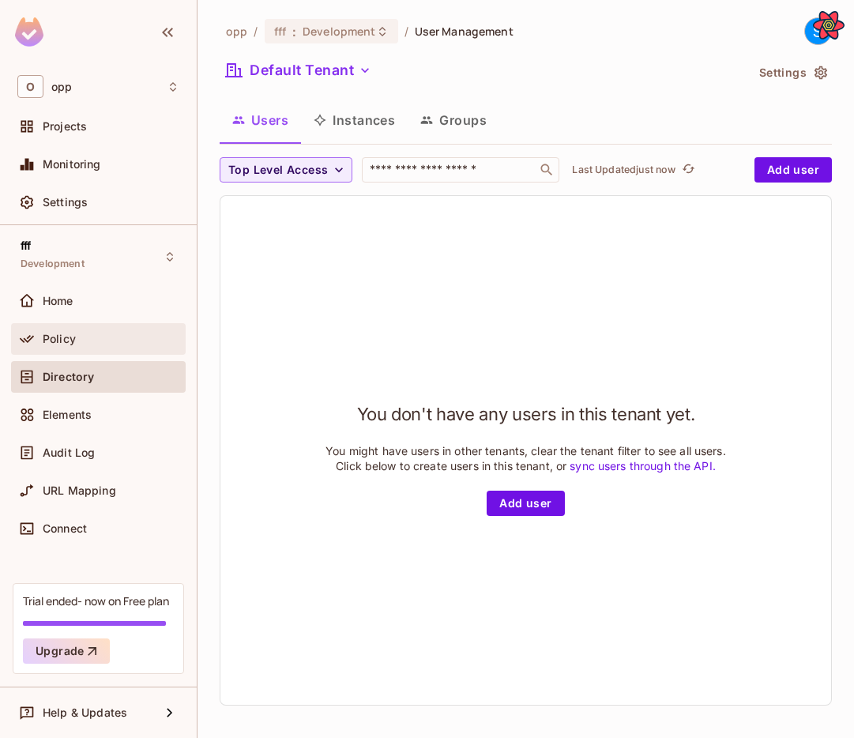
click at [85, 338] on div "Policy" at bounding box center [111, 339] width 137 height 13
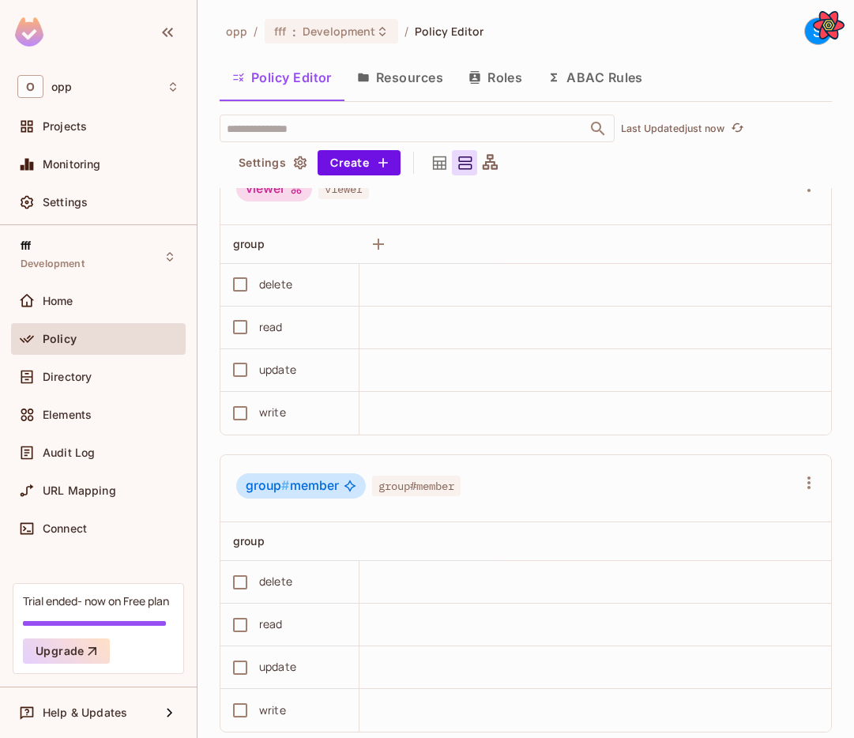
scroll to position [34, 0]
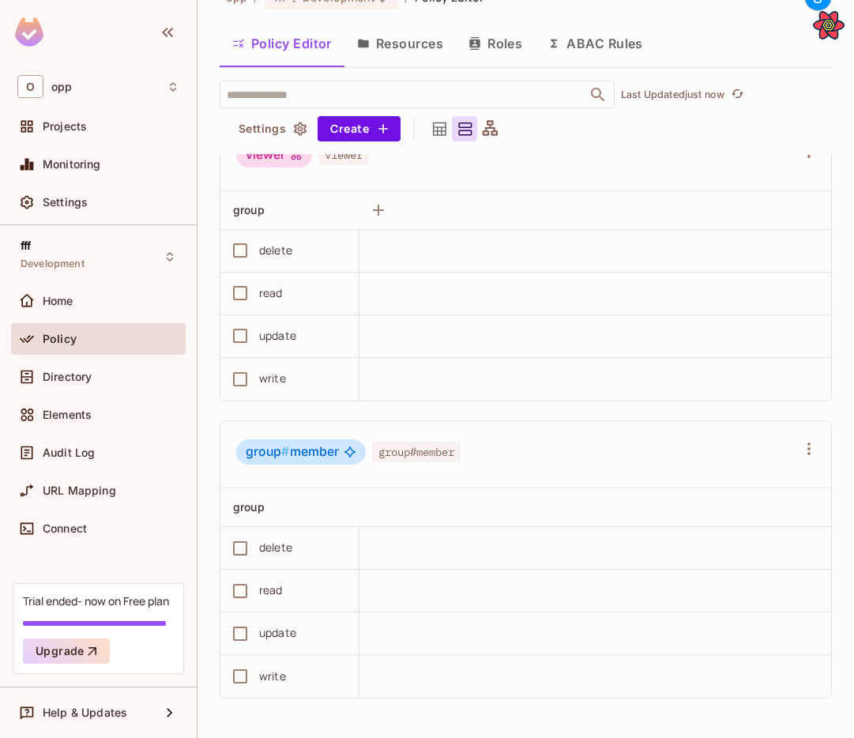
click at [391, 39] on button "Resources" at bounding box center [399, 43] width 111 height 39
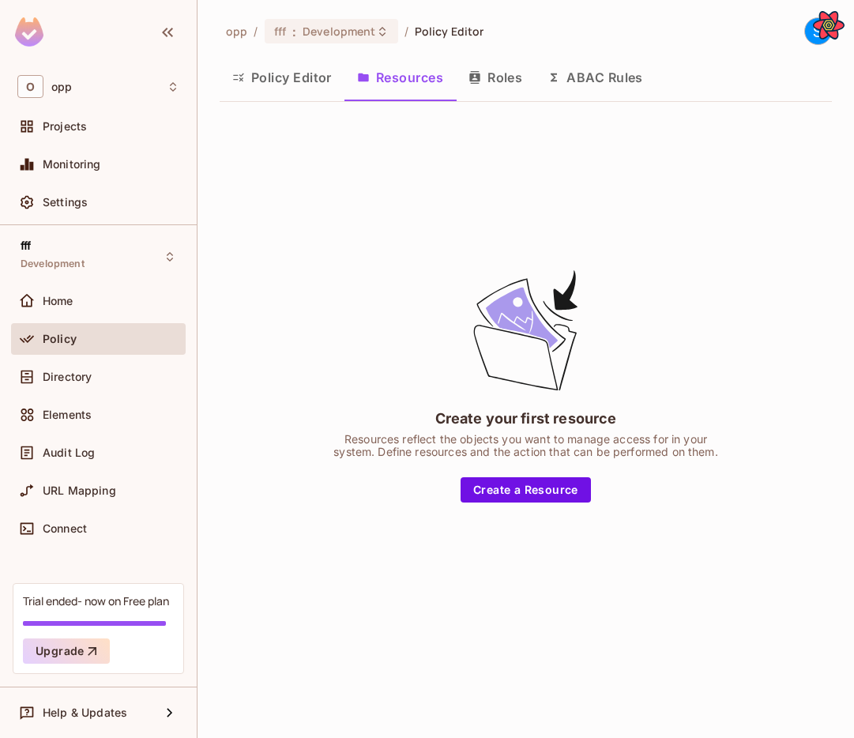
click at [507, 81] on button "Roles" at bounding box center [495, 77] width 79 height 39
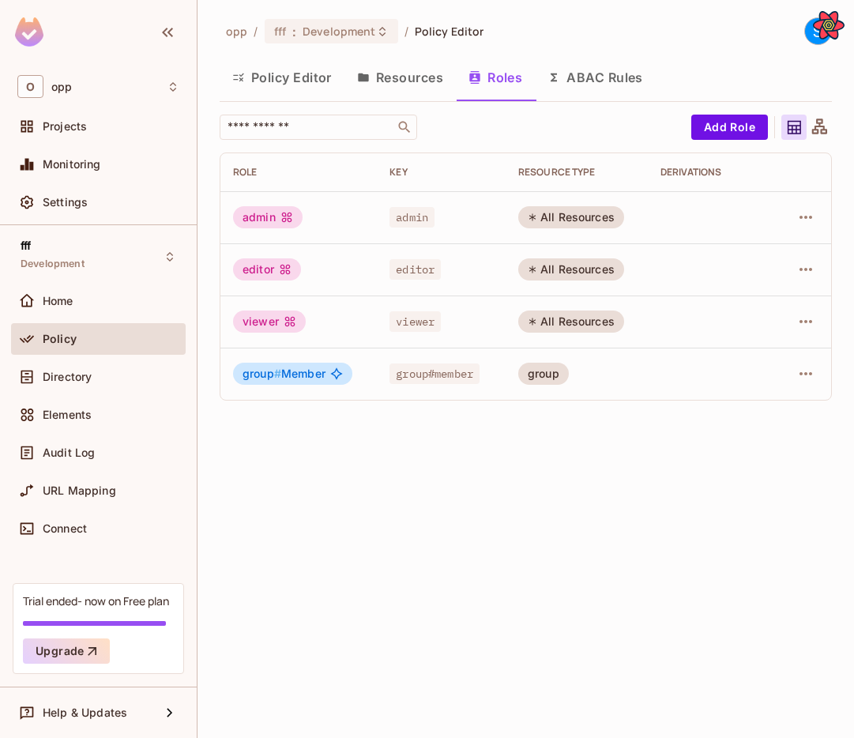
click at [658, 80] on div "Policy Editor Resources Roles ABAC Rules" at bounding box center [526, 77] width 612 height 39
click at [638, 80] on button "ABAC Rules" at bounding box center [595, 77] width 121 height 39
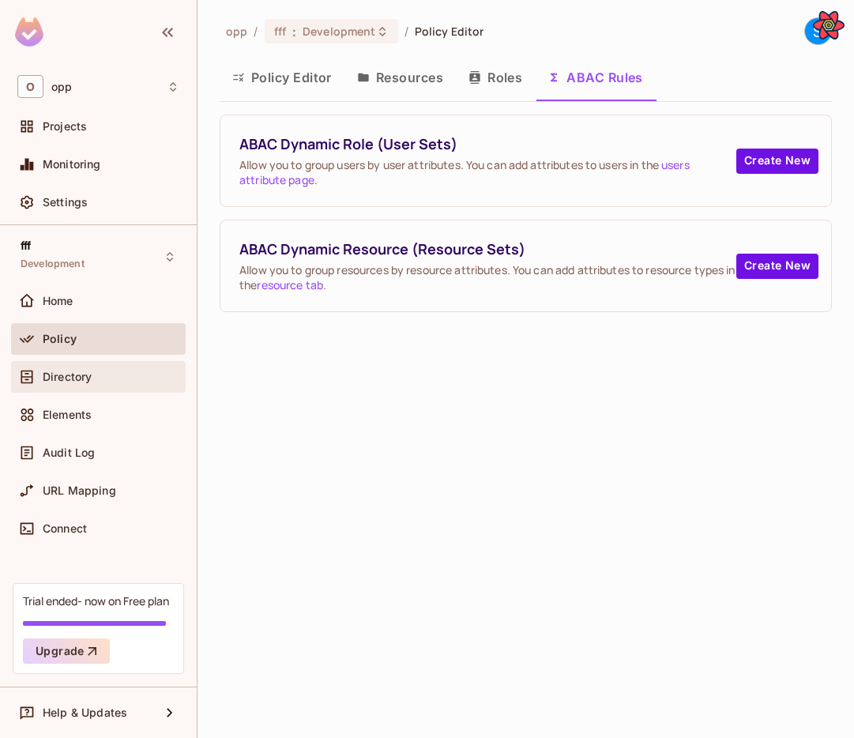
click at [87, 374] on span "Directory" at bounding box center [67, 377] width 49 height 13
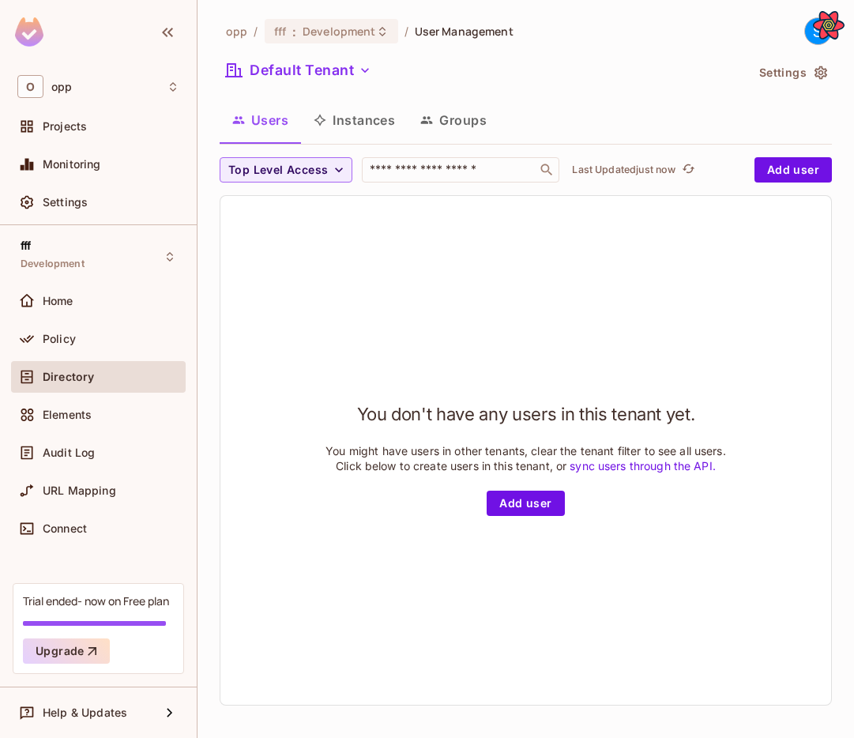
click at [460, 113] on button "Groups" at bounding box center [454, 119] width 92 height 39
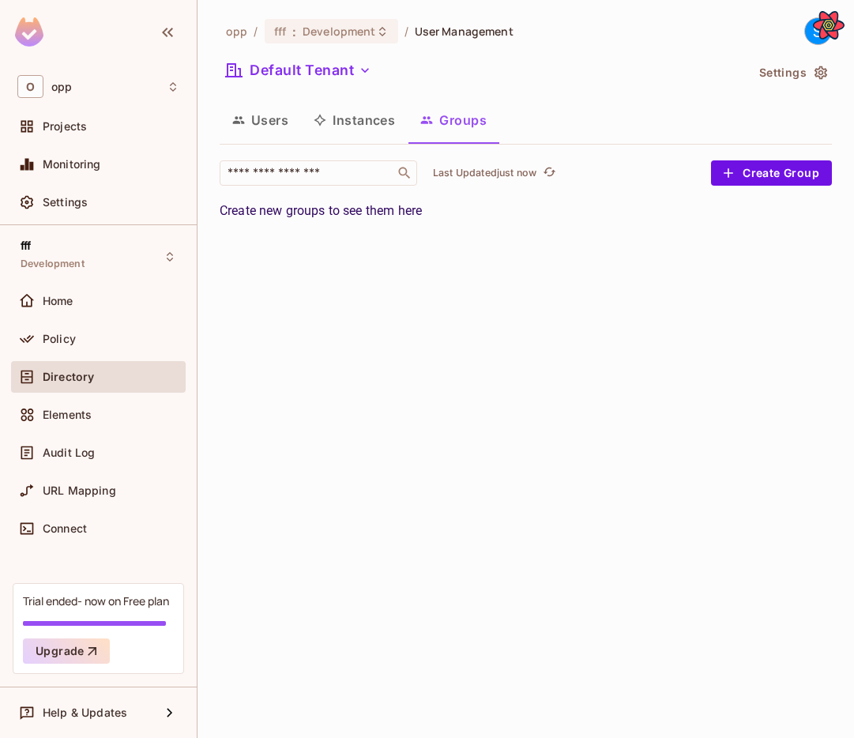
click at [480, 132] on button "Groups" at bounding box center [454, 119] width 92 height 39
